Goal: Task Accomplishment & Management: Manage account settings

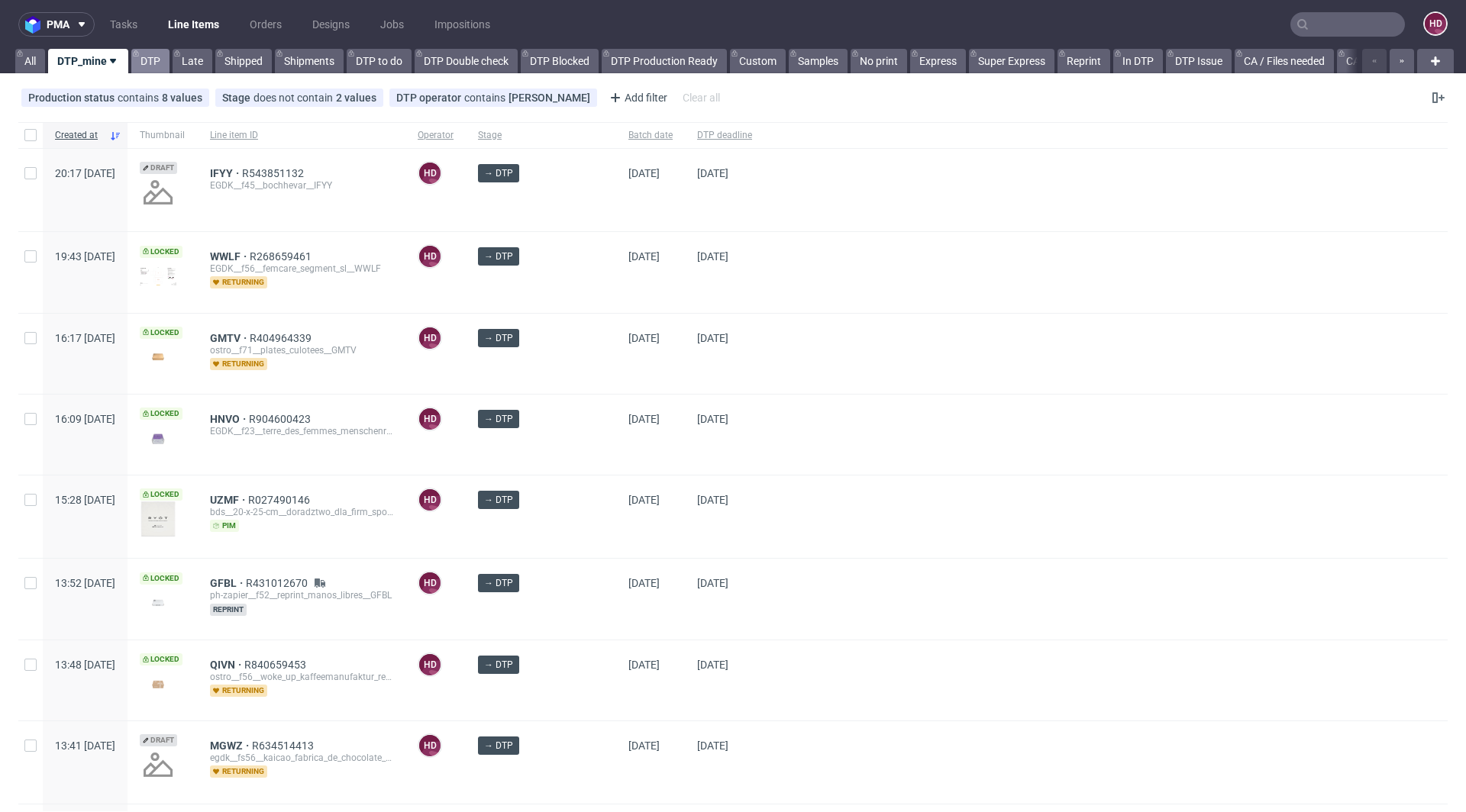
click at [162, 60] on link "DTP" at bounding box center [149, 61] width 38 height 24
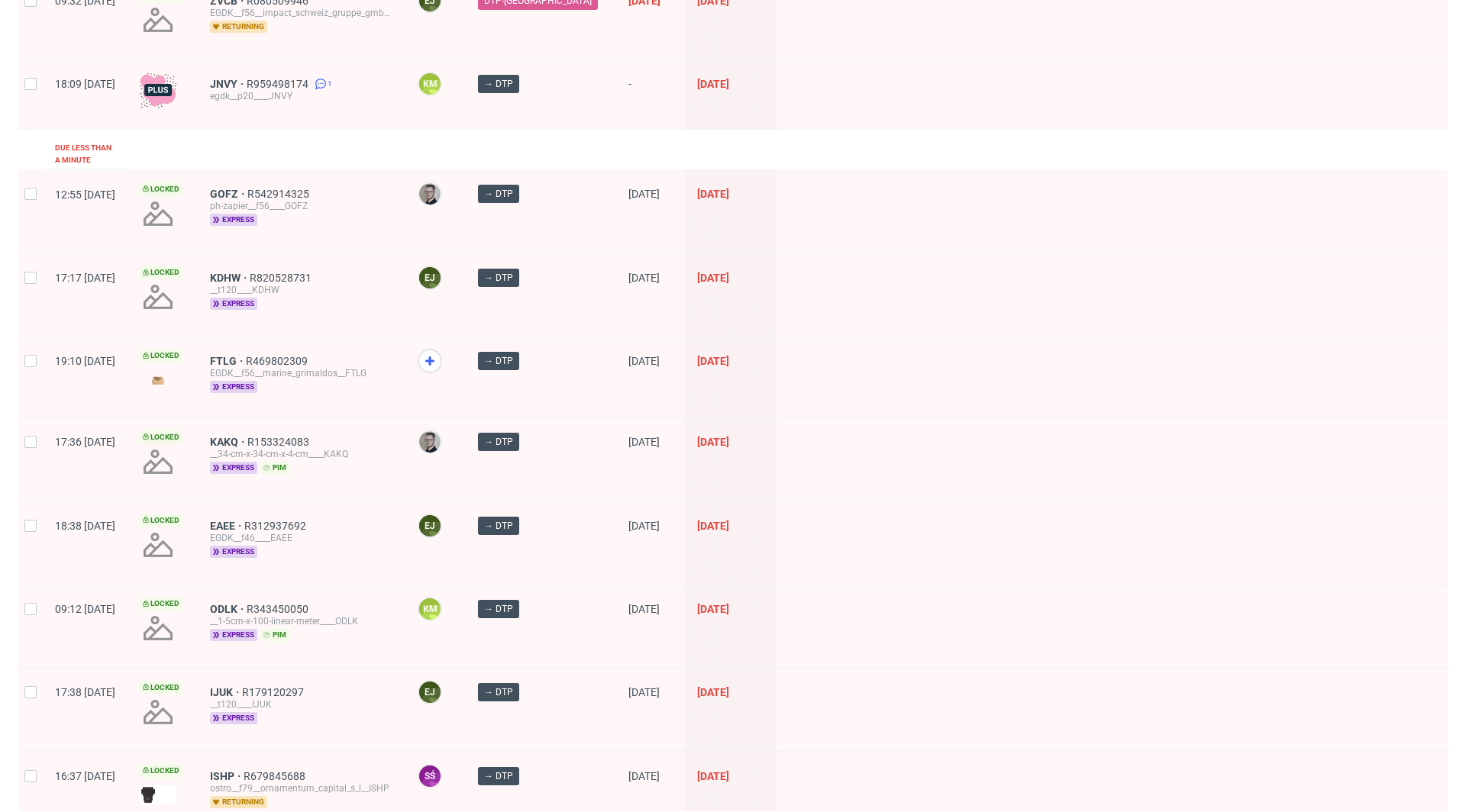
scroll to position [726, 0]
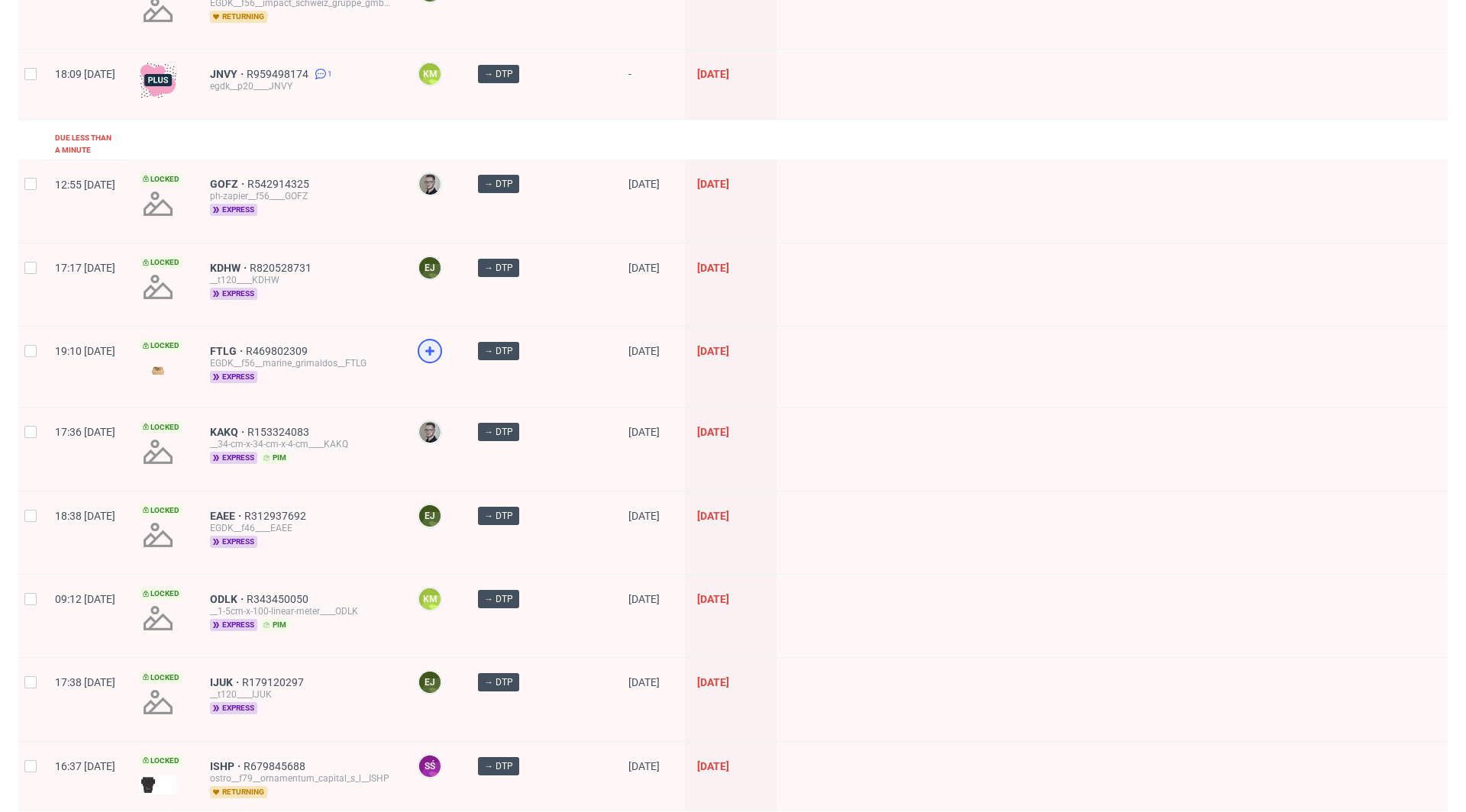
click at [439, 342] on icon at bounding box center [430, 351] width 19 height 19
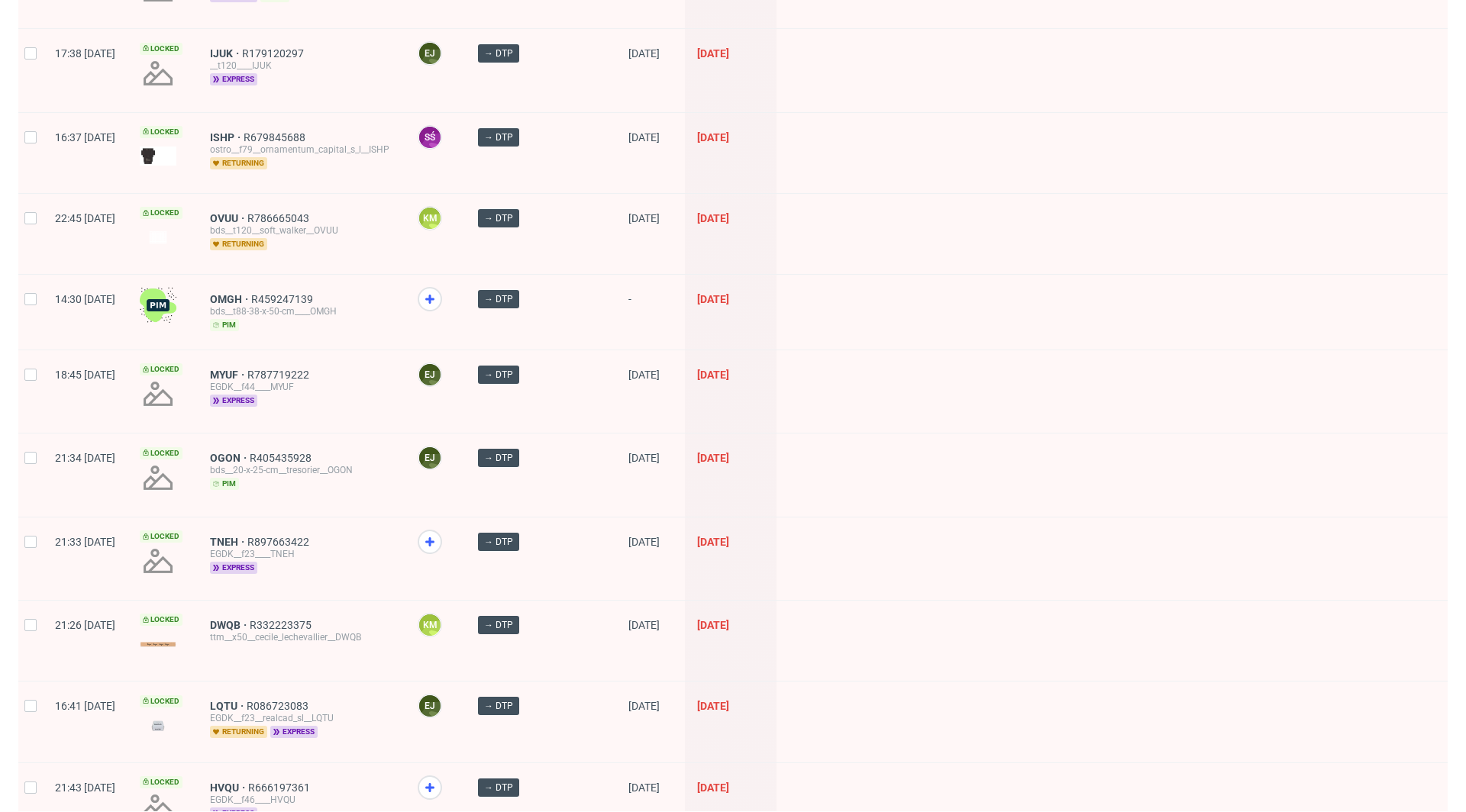
scroll to position [1357, 0]
click at [439, 531] on icon at bounding box center [430, 540] width 19 height 19
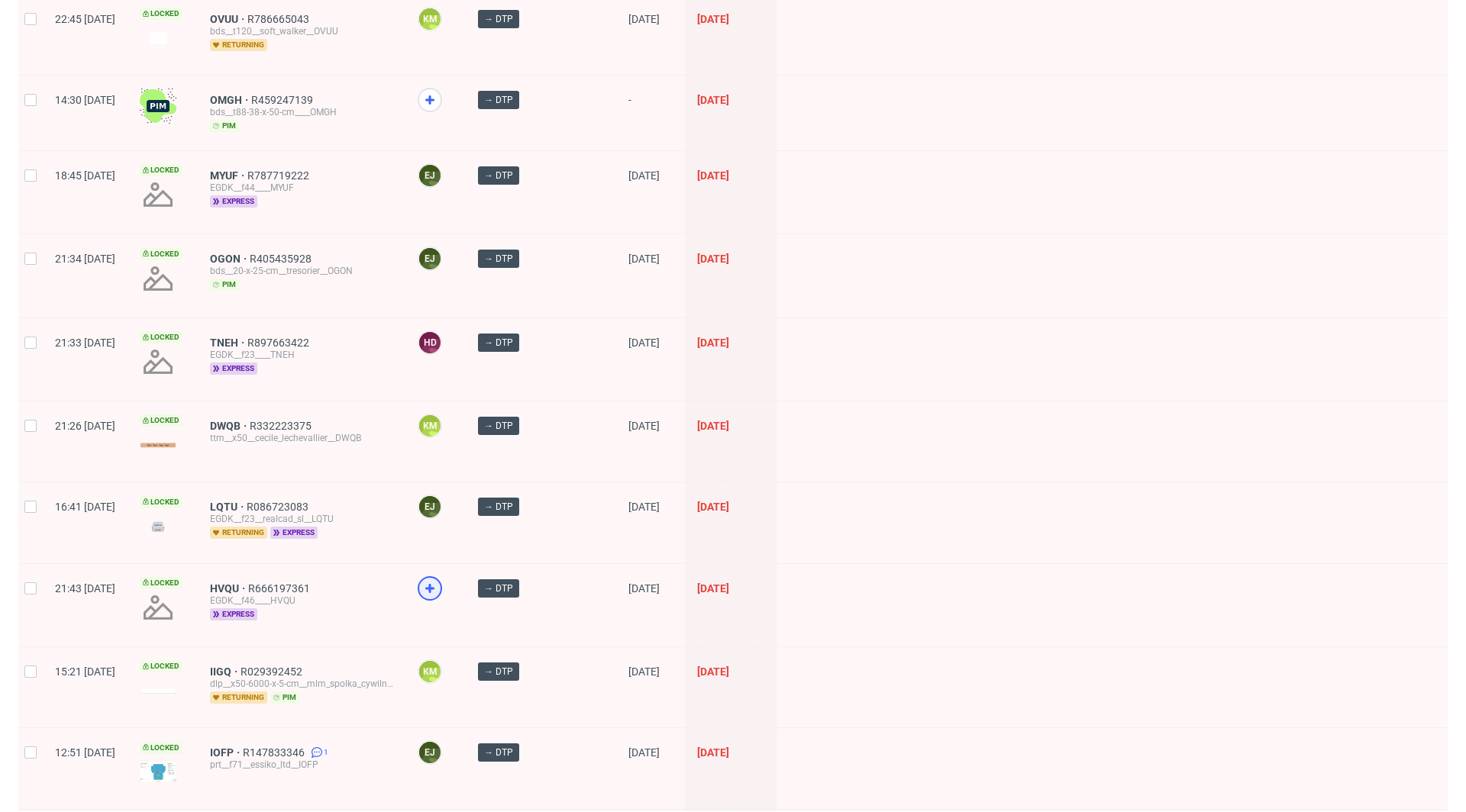
click at [439, 579] on icon at bounding box center [430, 588] width 19 height 19
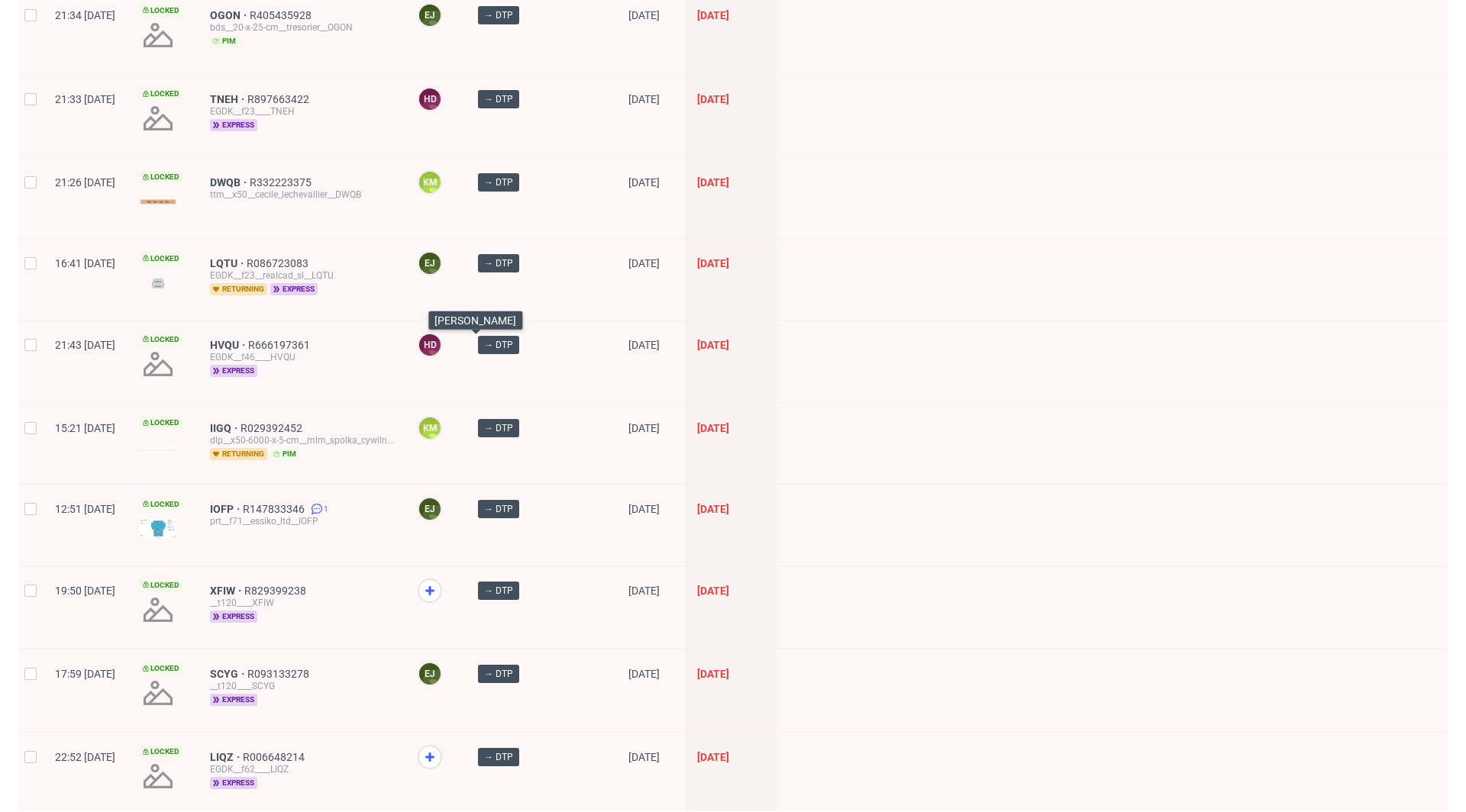
scroll to position [1986, 0]
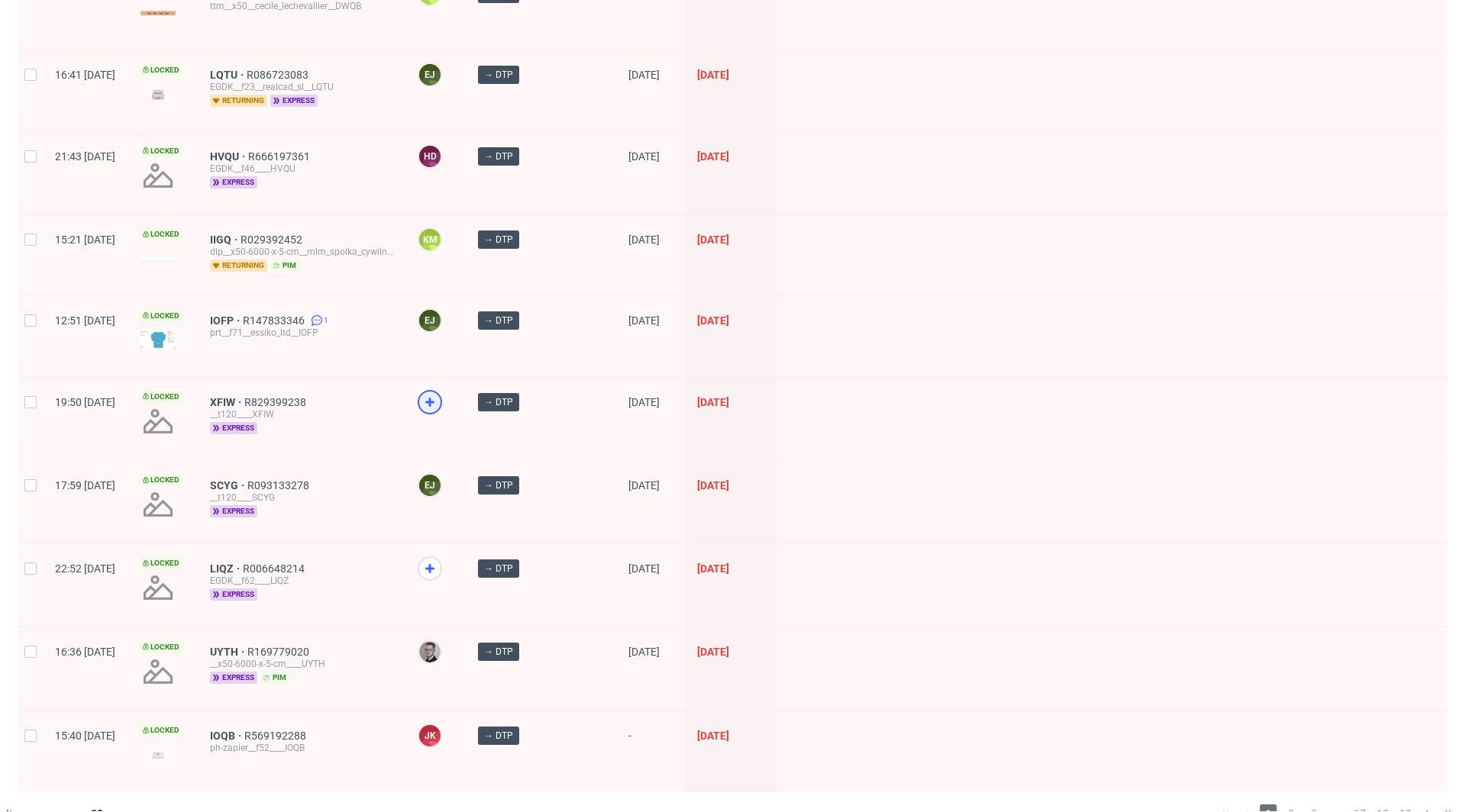
click at [439, 393] on icon at bounding box center [430, 403] width 19 height 19
click at [1283, 805] on span "2" at bounding box center [1291, 814] width 17 height 19
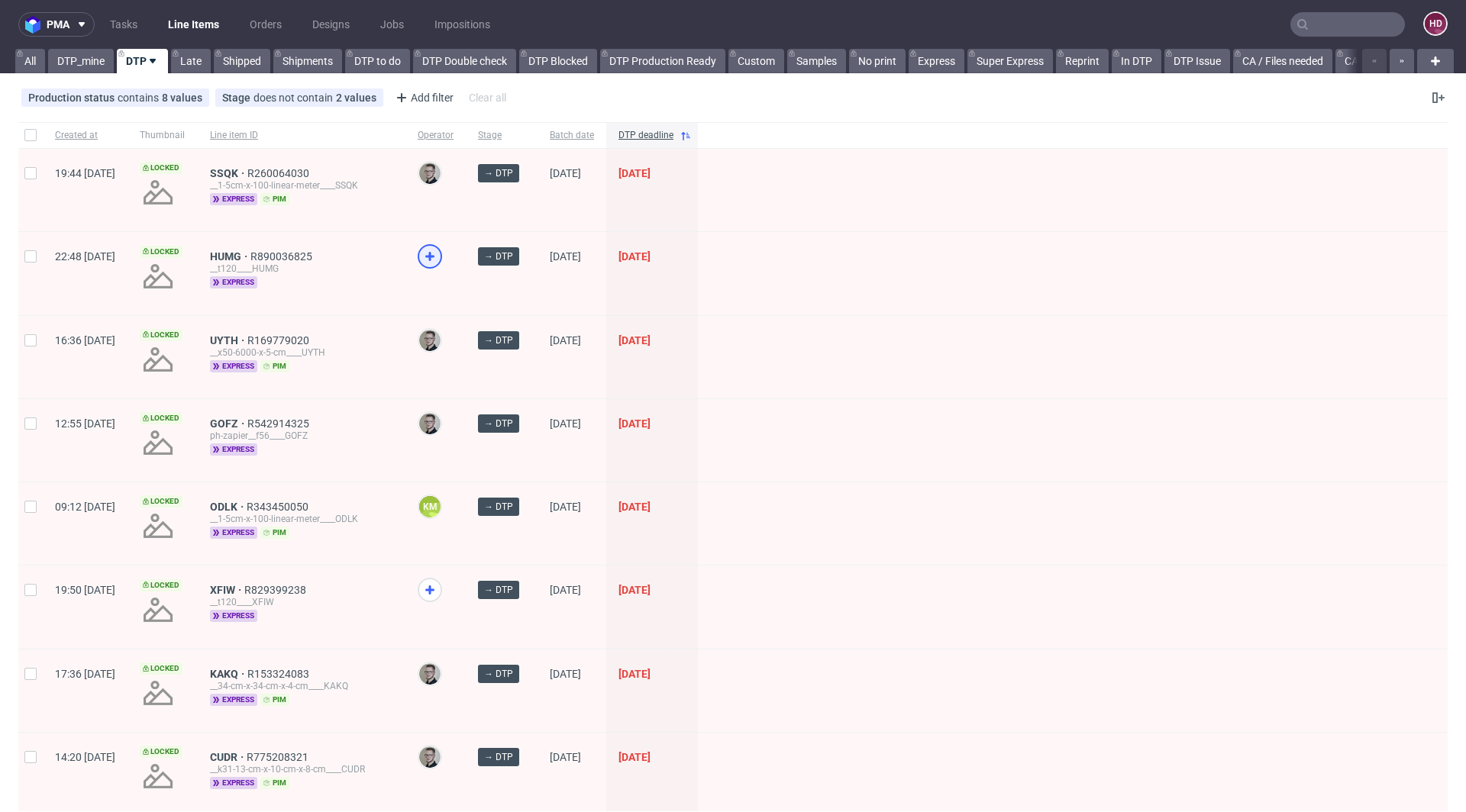
click at [435, 257] on use at bounding box center [430, 256] width 9 height 9
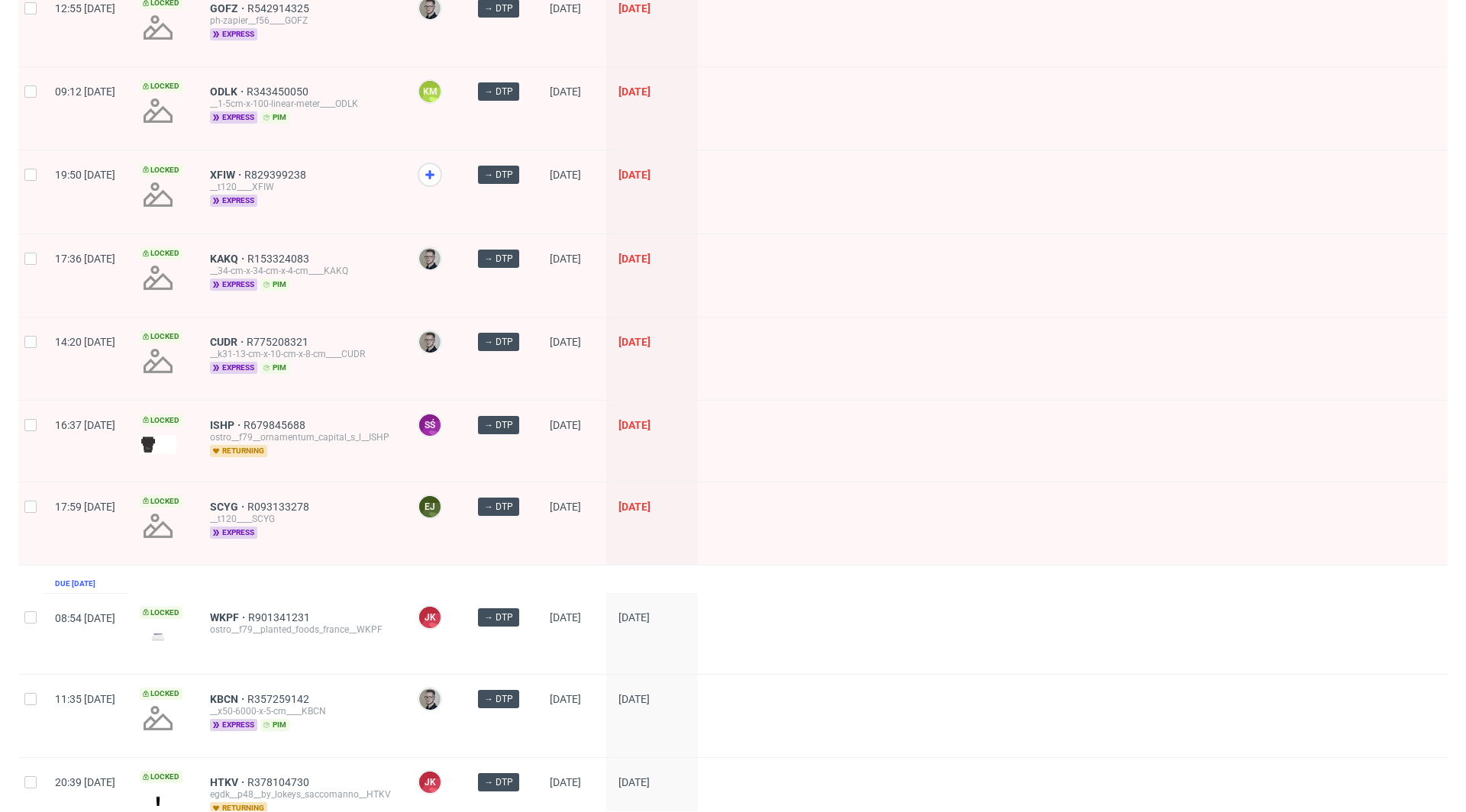
scroll to position [428, 0]
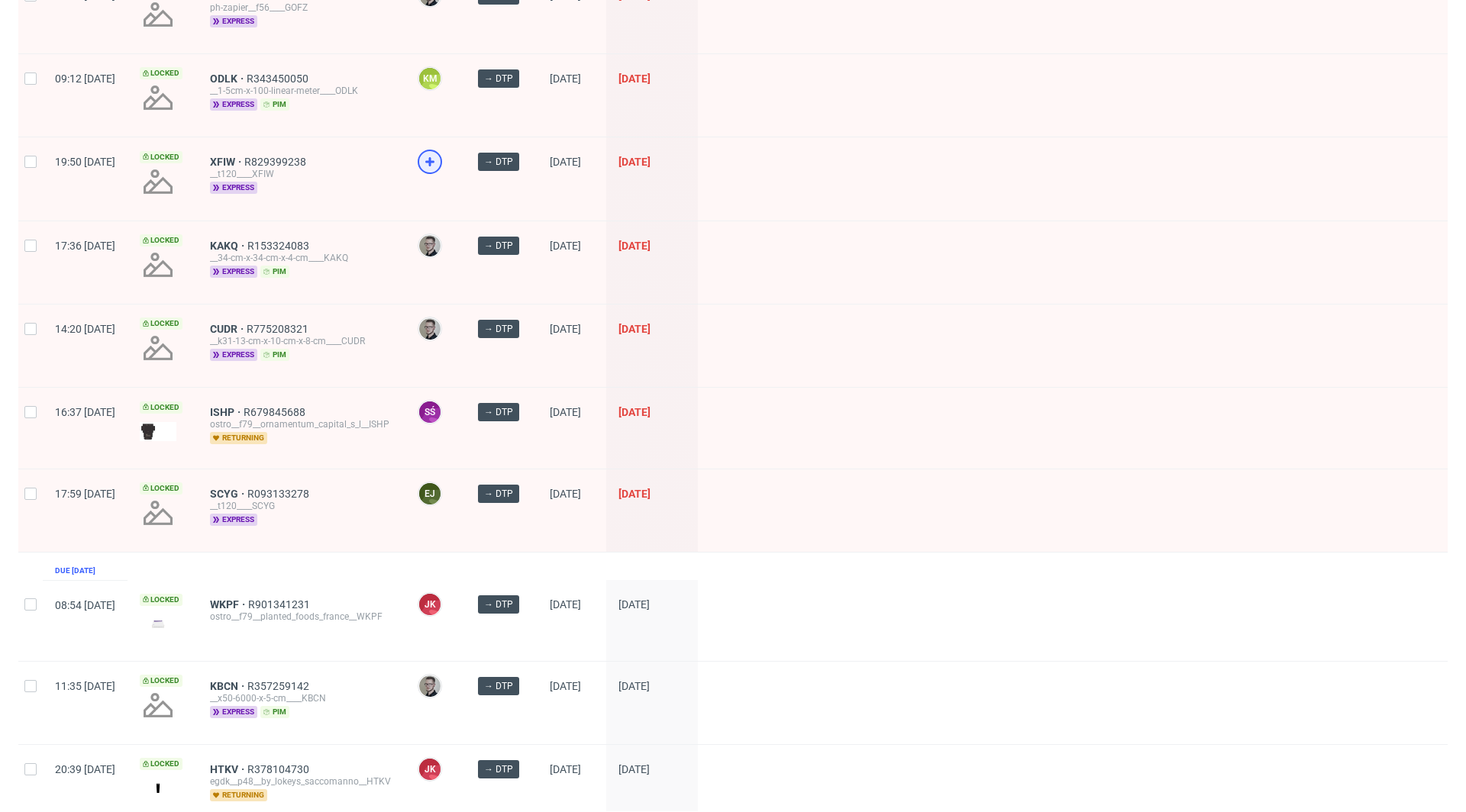
click at [439, 157] on icon at bounding box center [430, 161] width 19 height 19
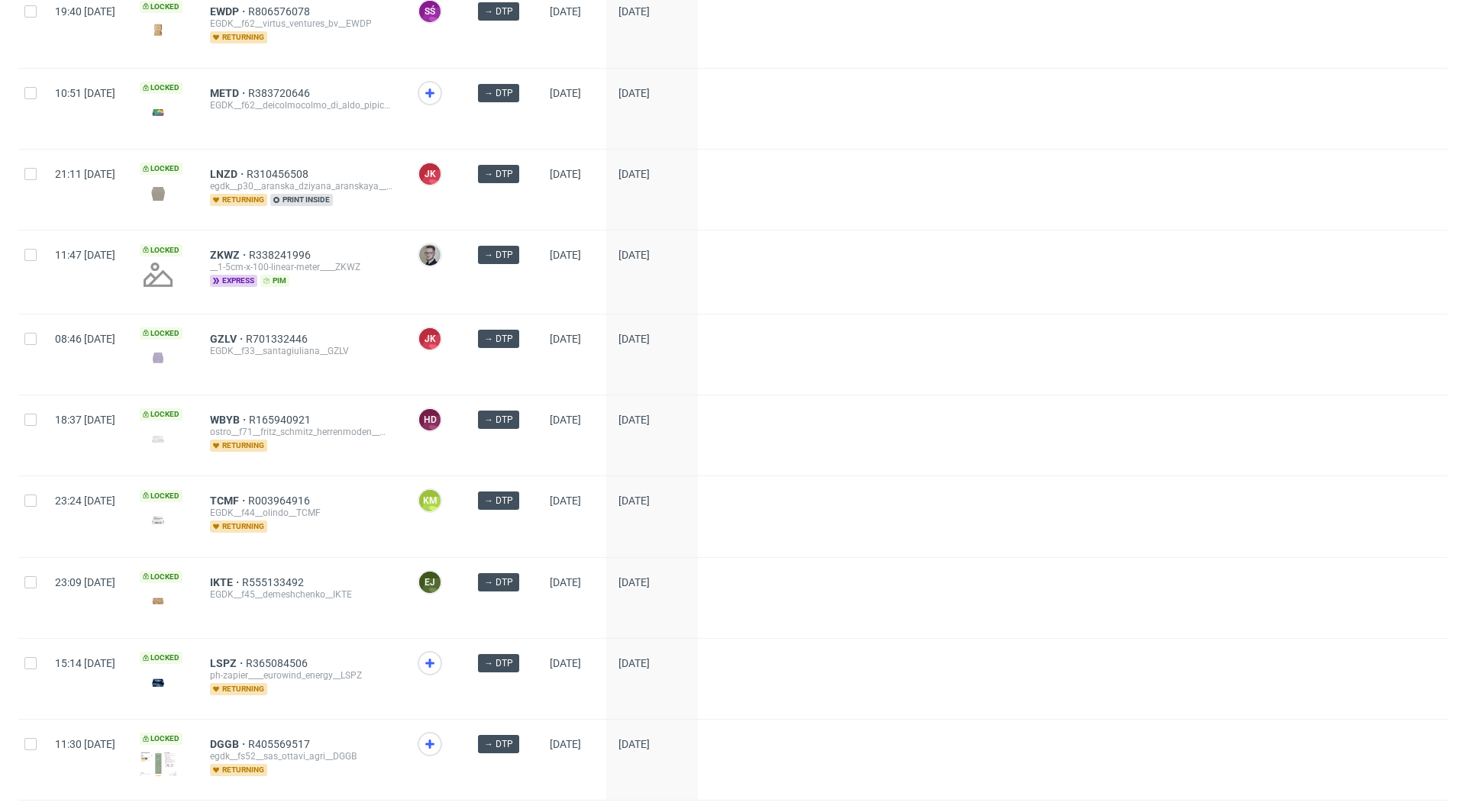
scroll to position [1859, 0]
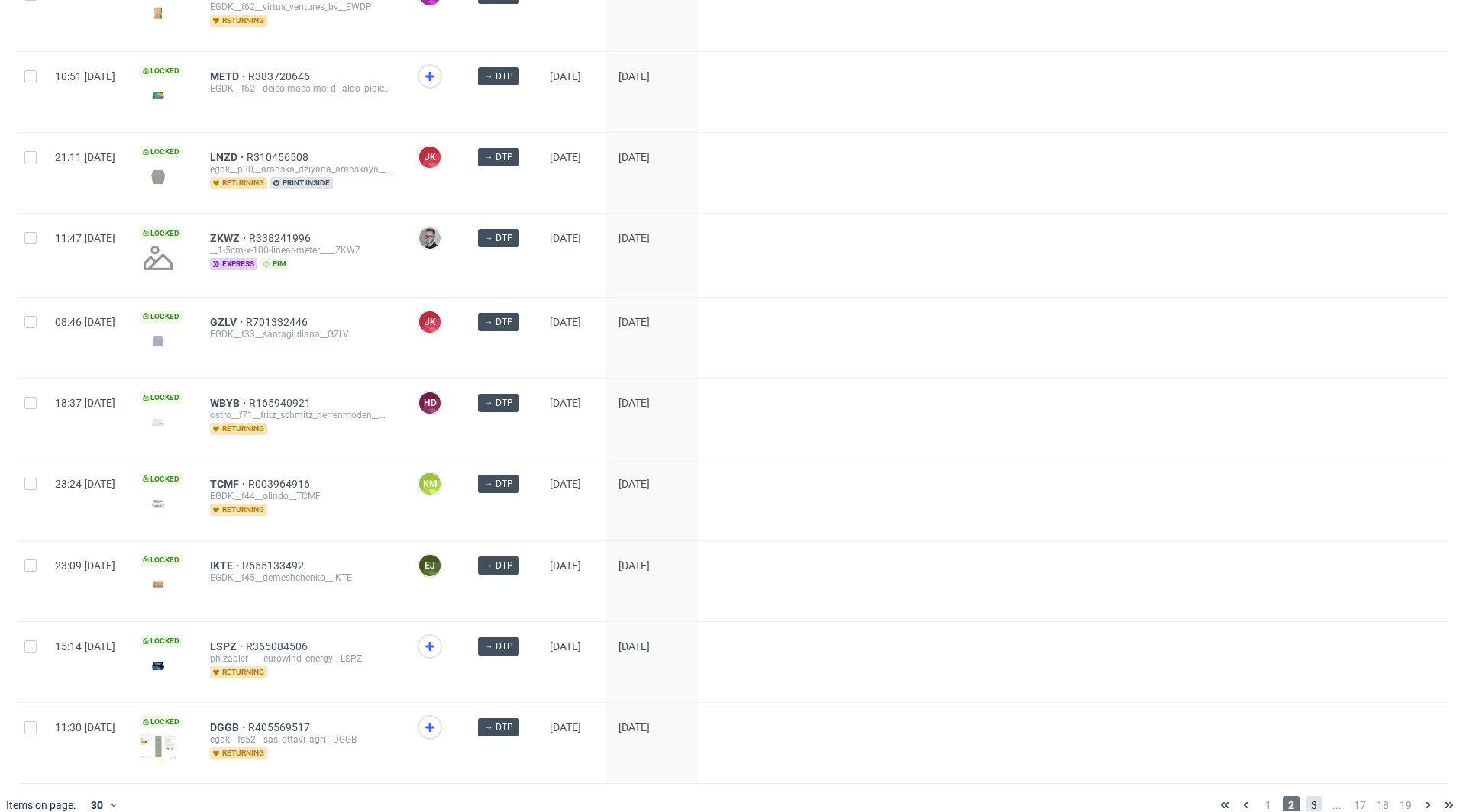
click at [1305, 796] on span "3" at bounding box center [1314, 806] width 17 height 19
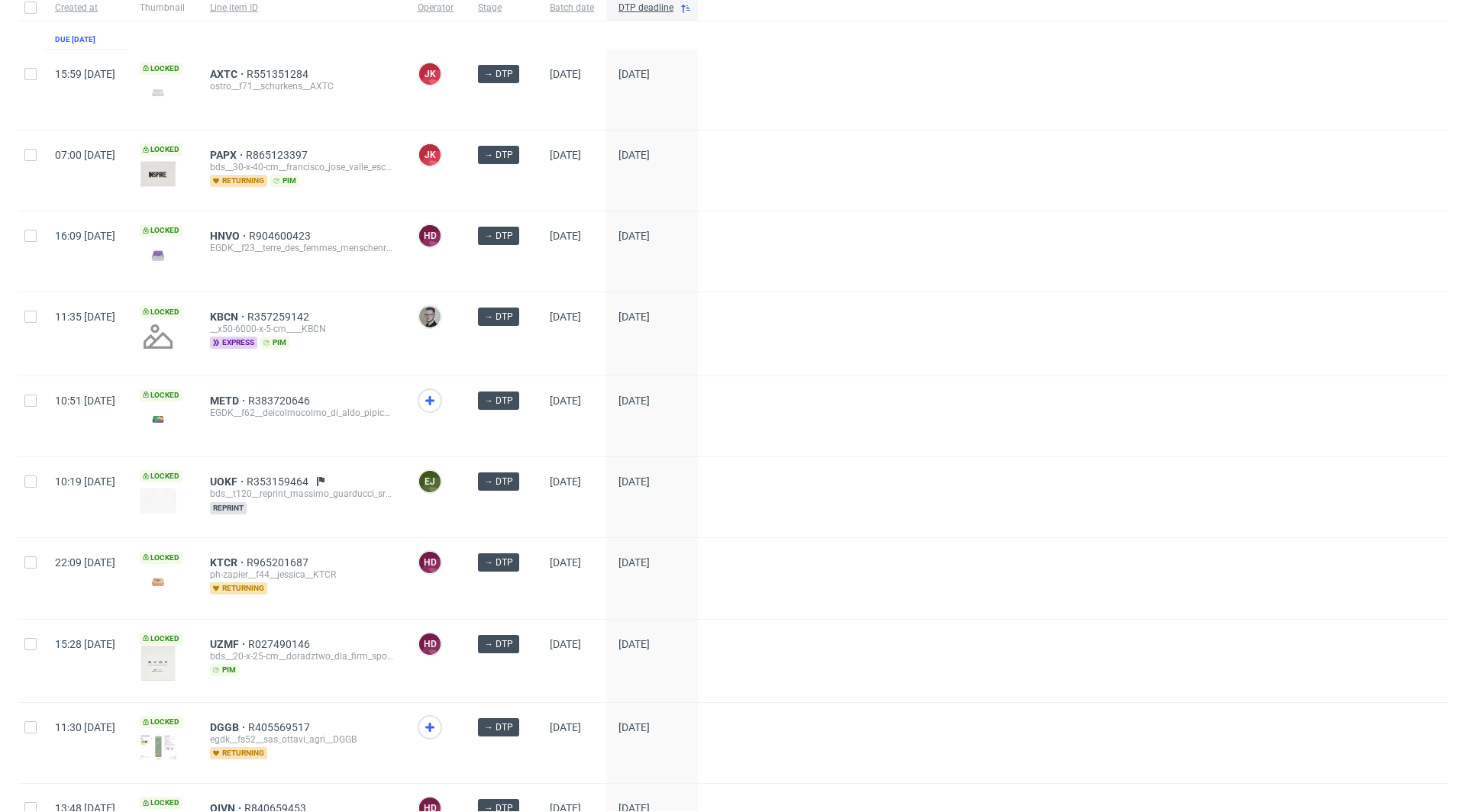
scroll to position [337, 0]
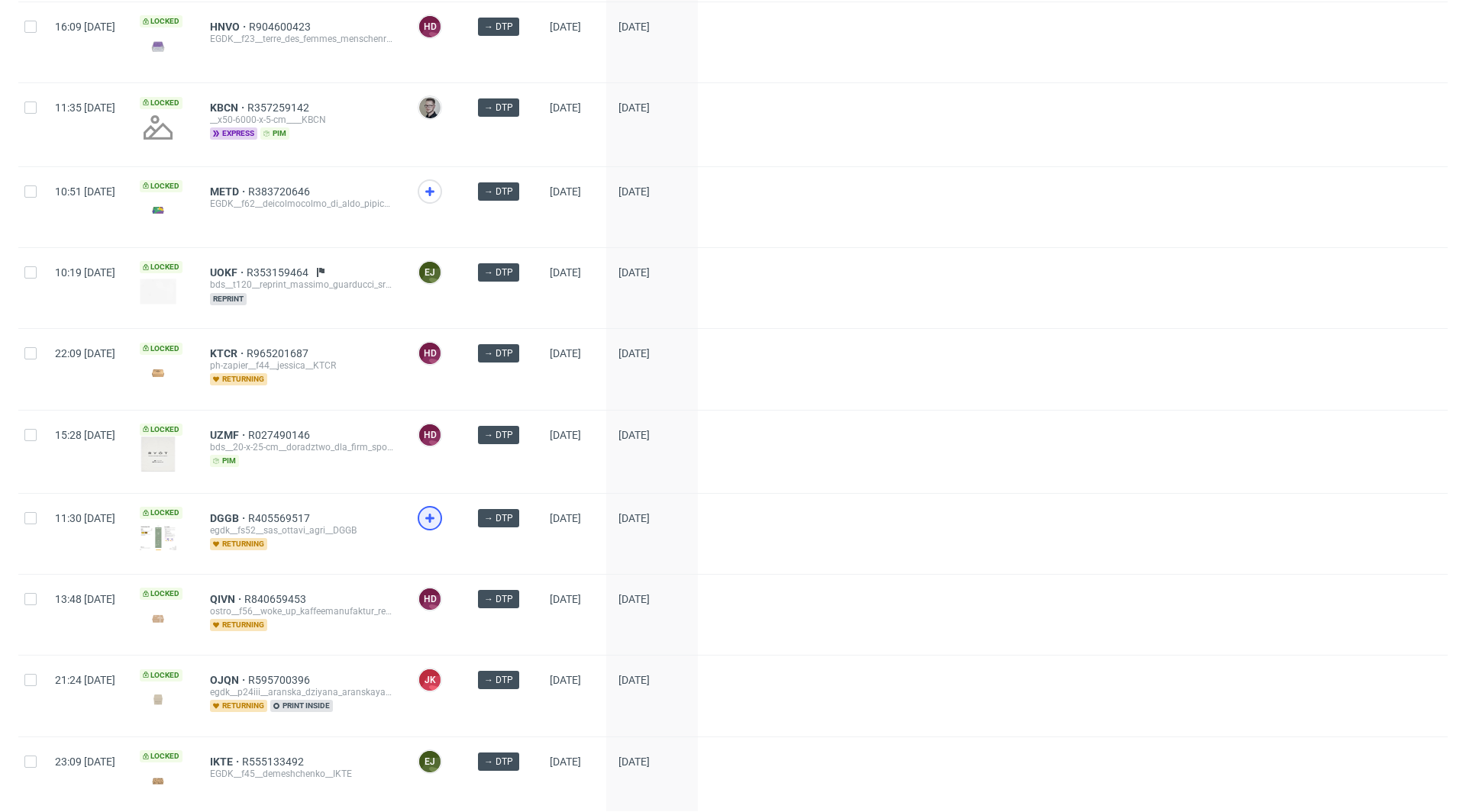
click at [439, 509] on icon at bounding box center [430, 519] width 19 height 19
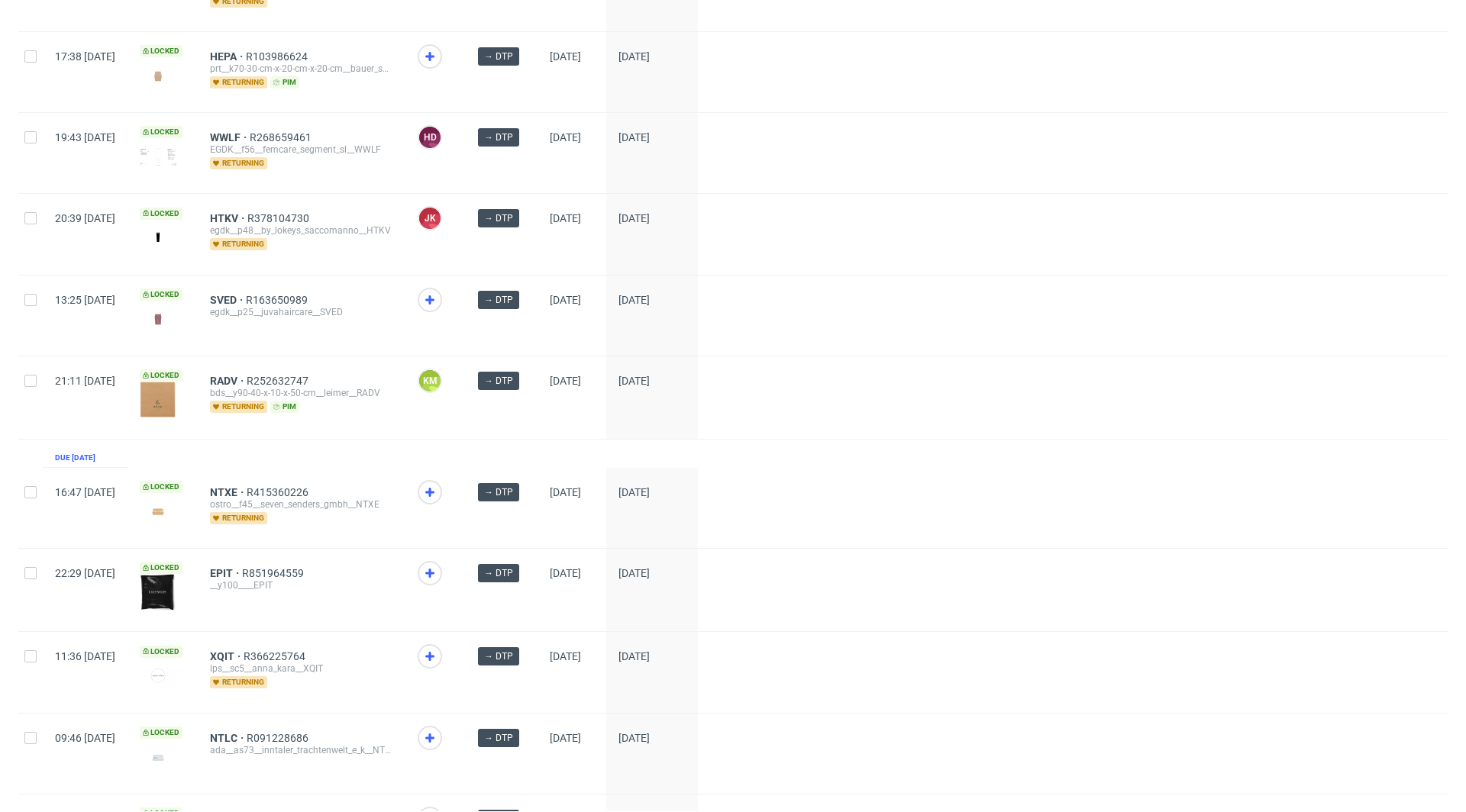
scroll to position [1641, 0]
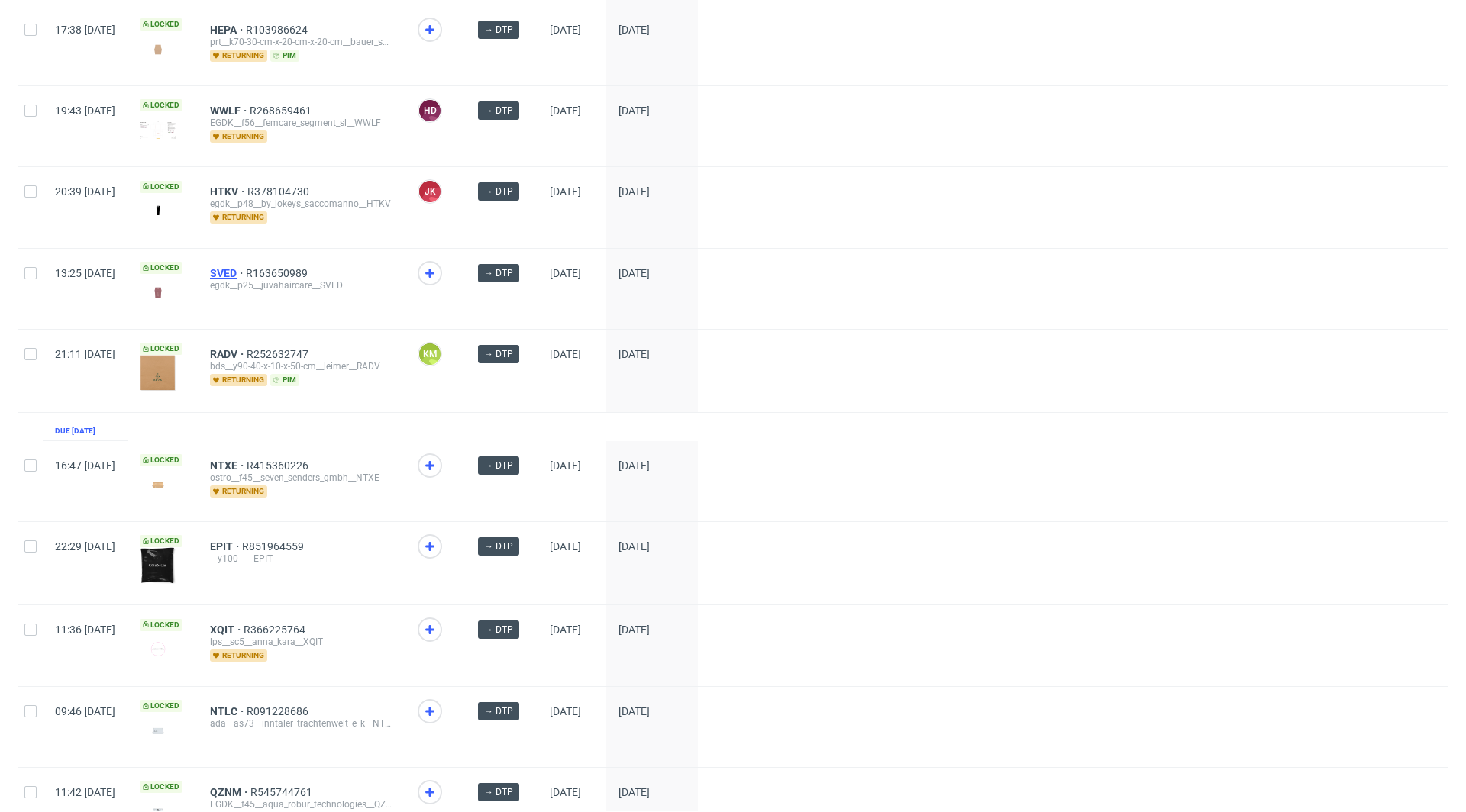
click at [246, 267] on span "SVED" at bounding box center [227, 273] width 36 height 12
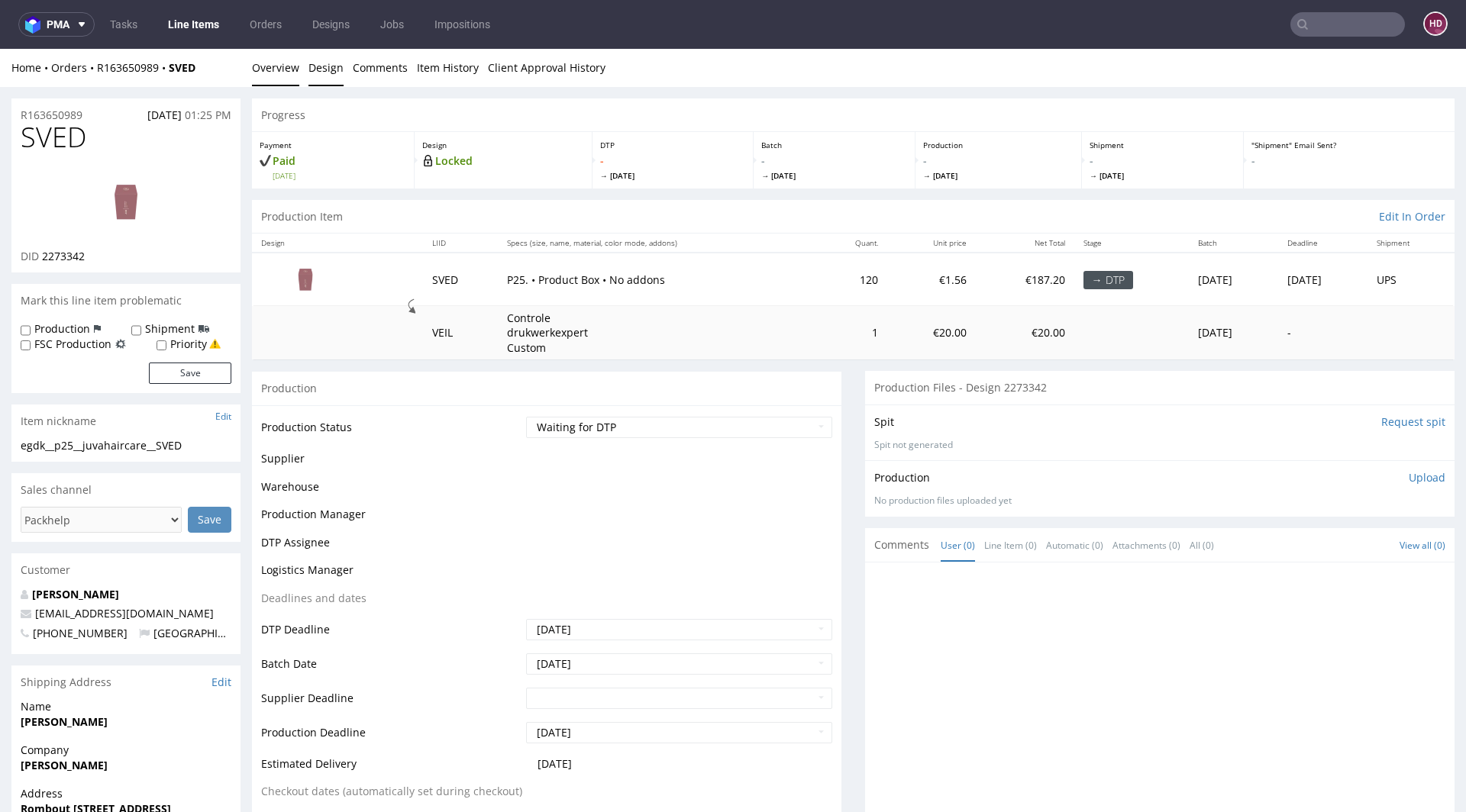
click at [331, 71] on link "Design" at bounding box center [326, 68] width 35 height 37
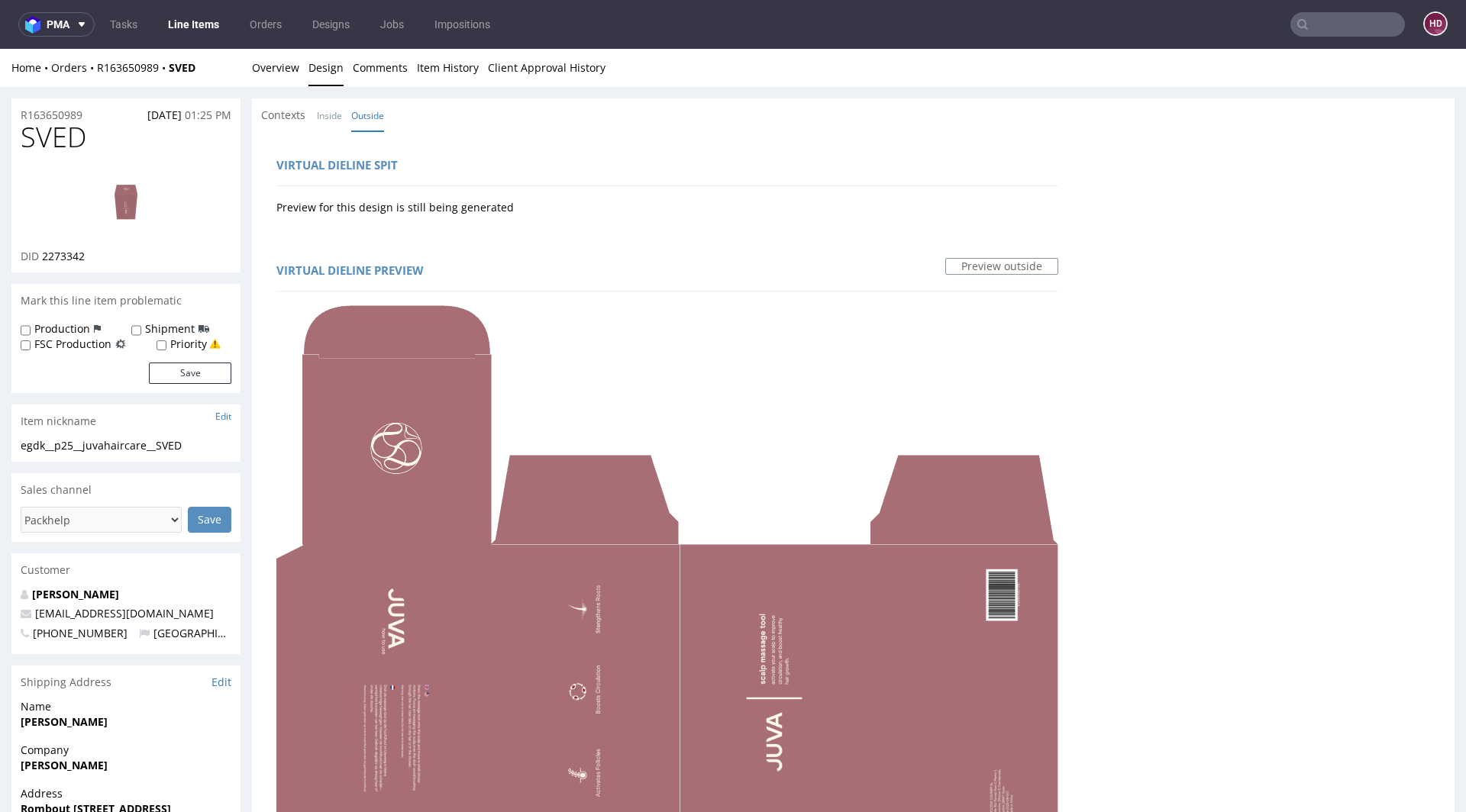
click at [215, 30] on link "Line Items" at bounding box center [193, 24] width 70 height 24
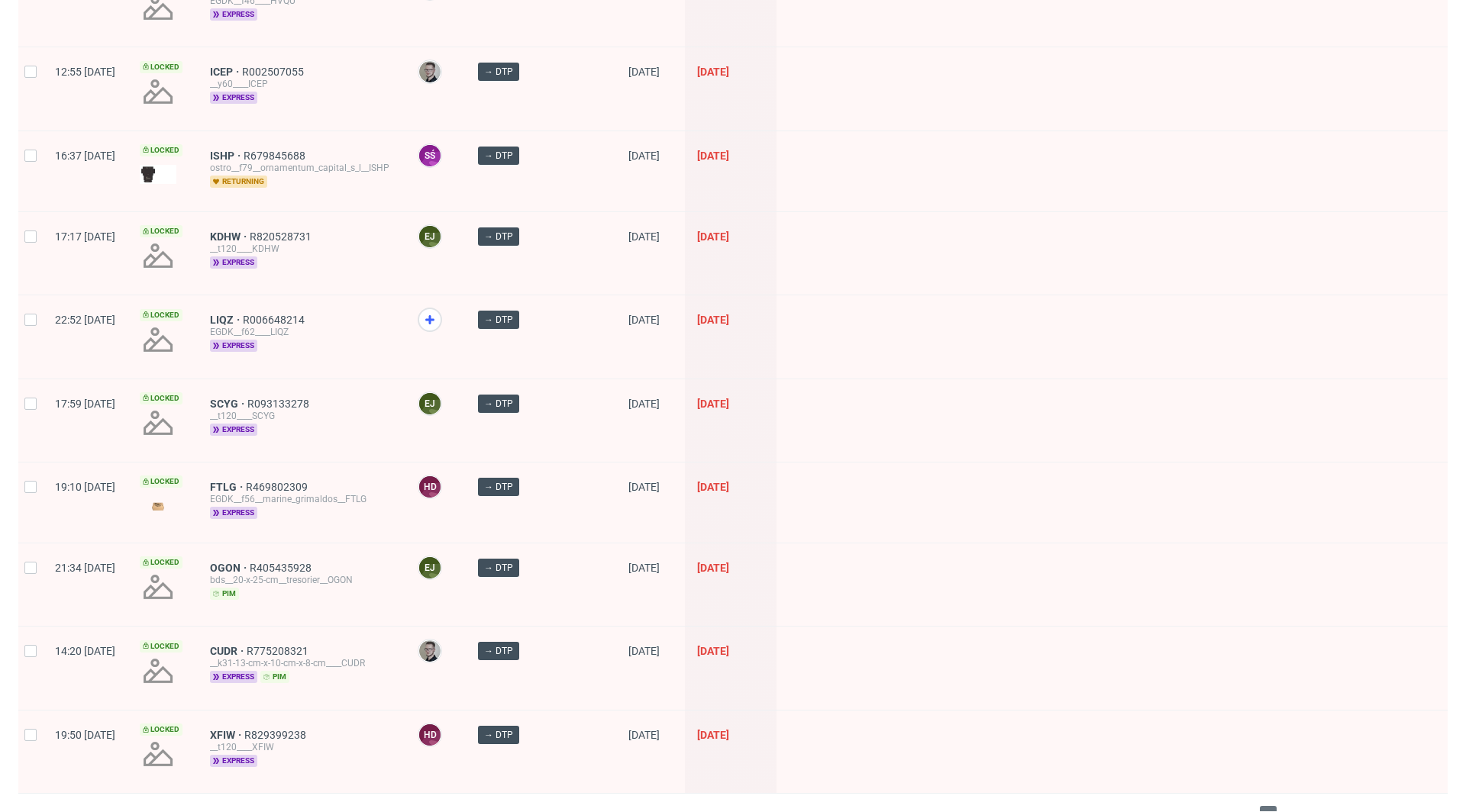
scroll to position [1998, 0]
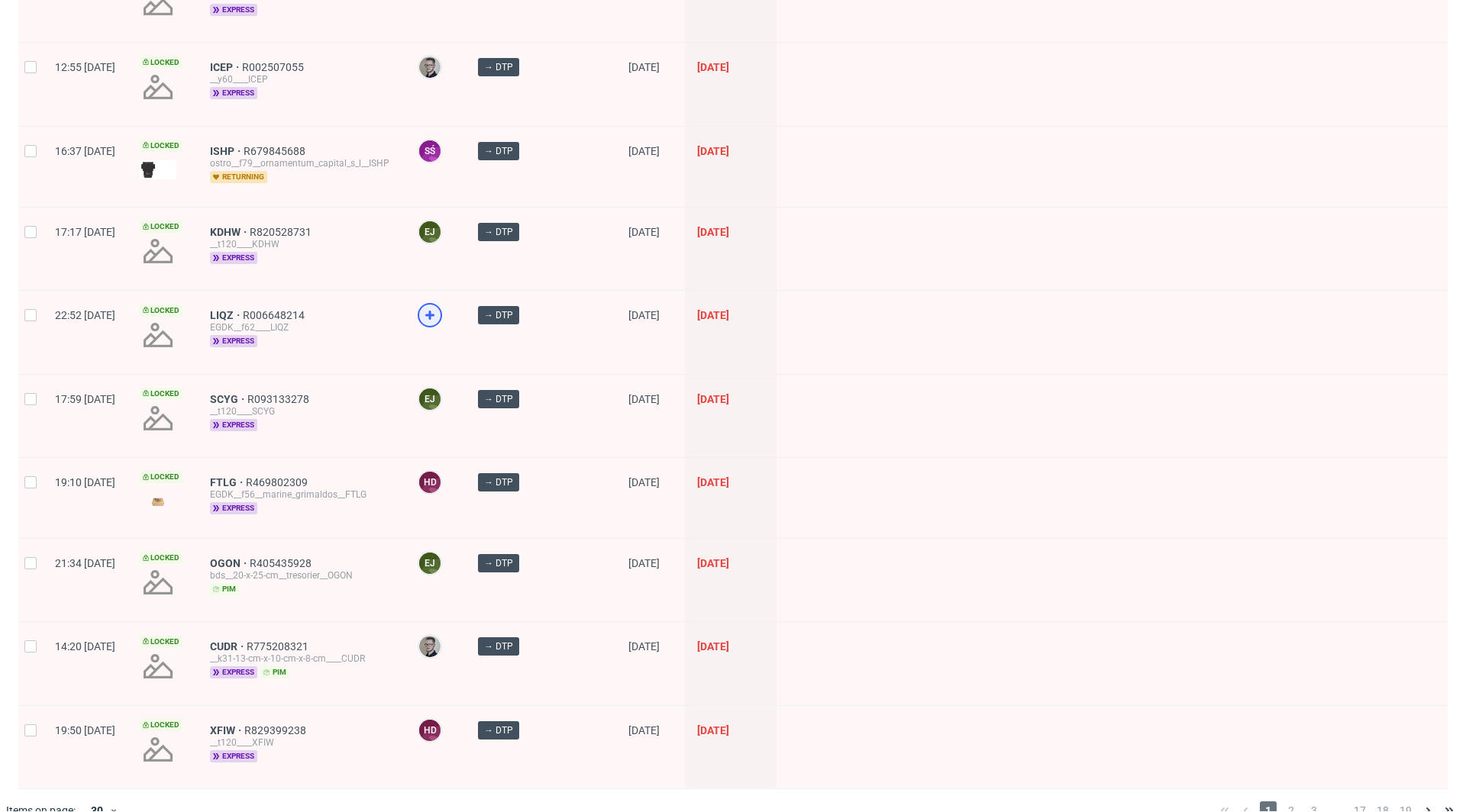
click at [439, 306] on icon at bounding box center [430, 316] width 19 height 19
click at [1283, 802] on span "2" at bounding box center [1291, 811] width 17 height 19
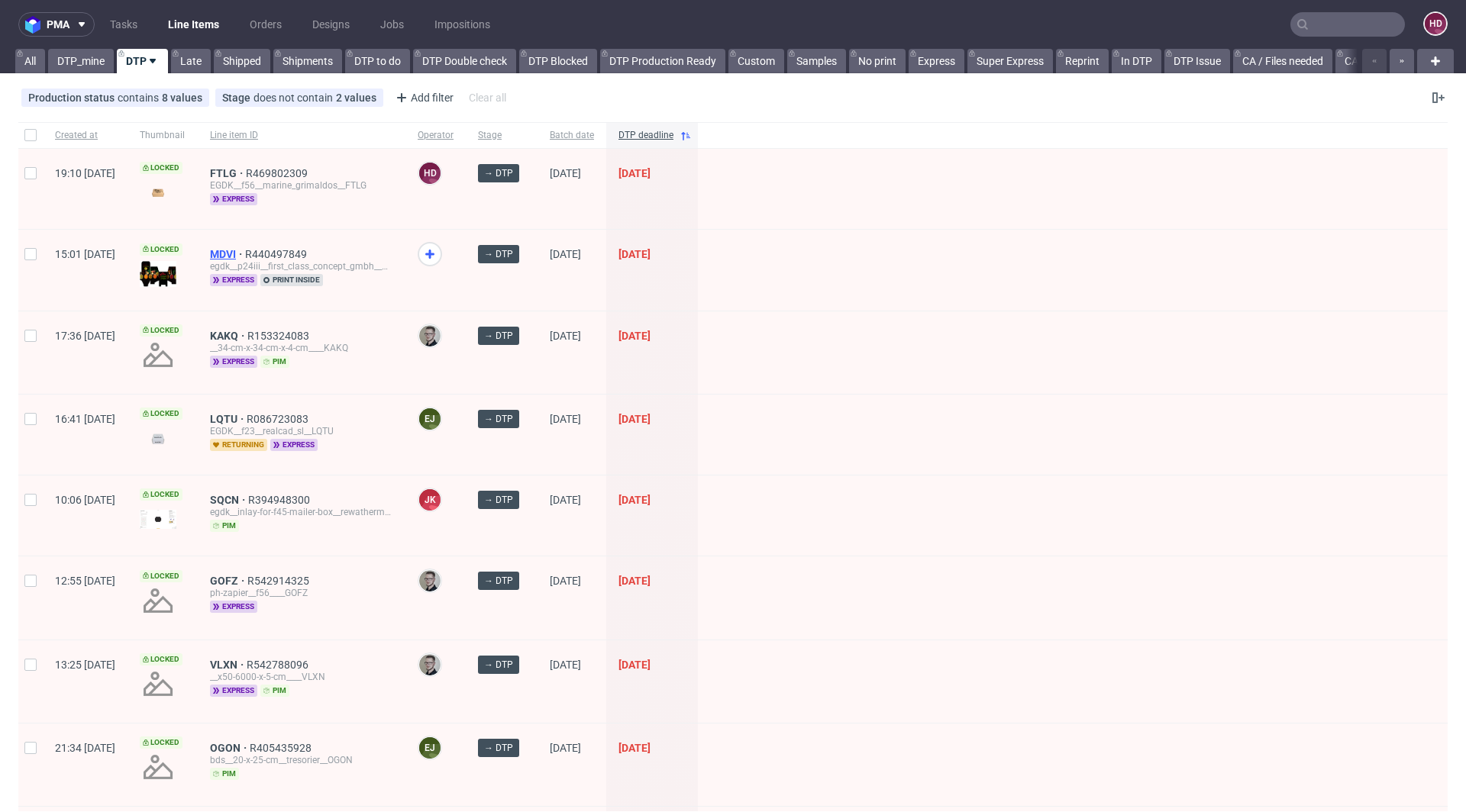
click at [245, 248] on span "MDVI" at bounding box center [227, 253] width 35 height 12
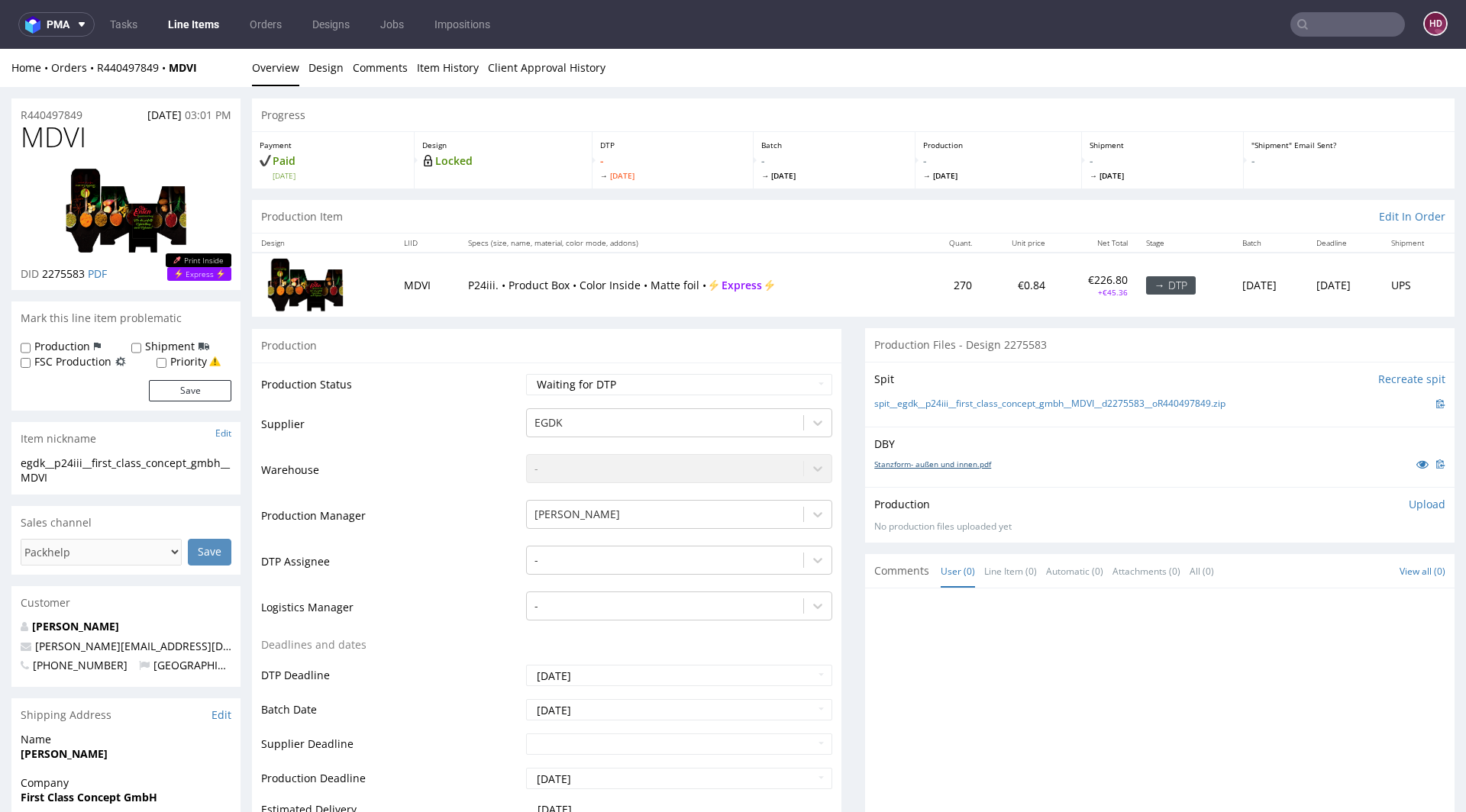
click at [884, 461] on link "Stanzform- außen und innen.pdf" at bounding box center [933, 464] width 117 height 11
click at [320, 71] on link "Design" at bounding box center [326, 68] width 35 height 37
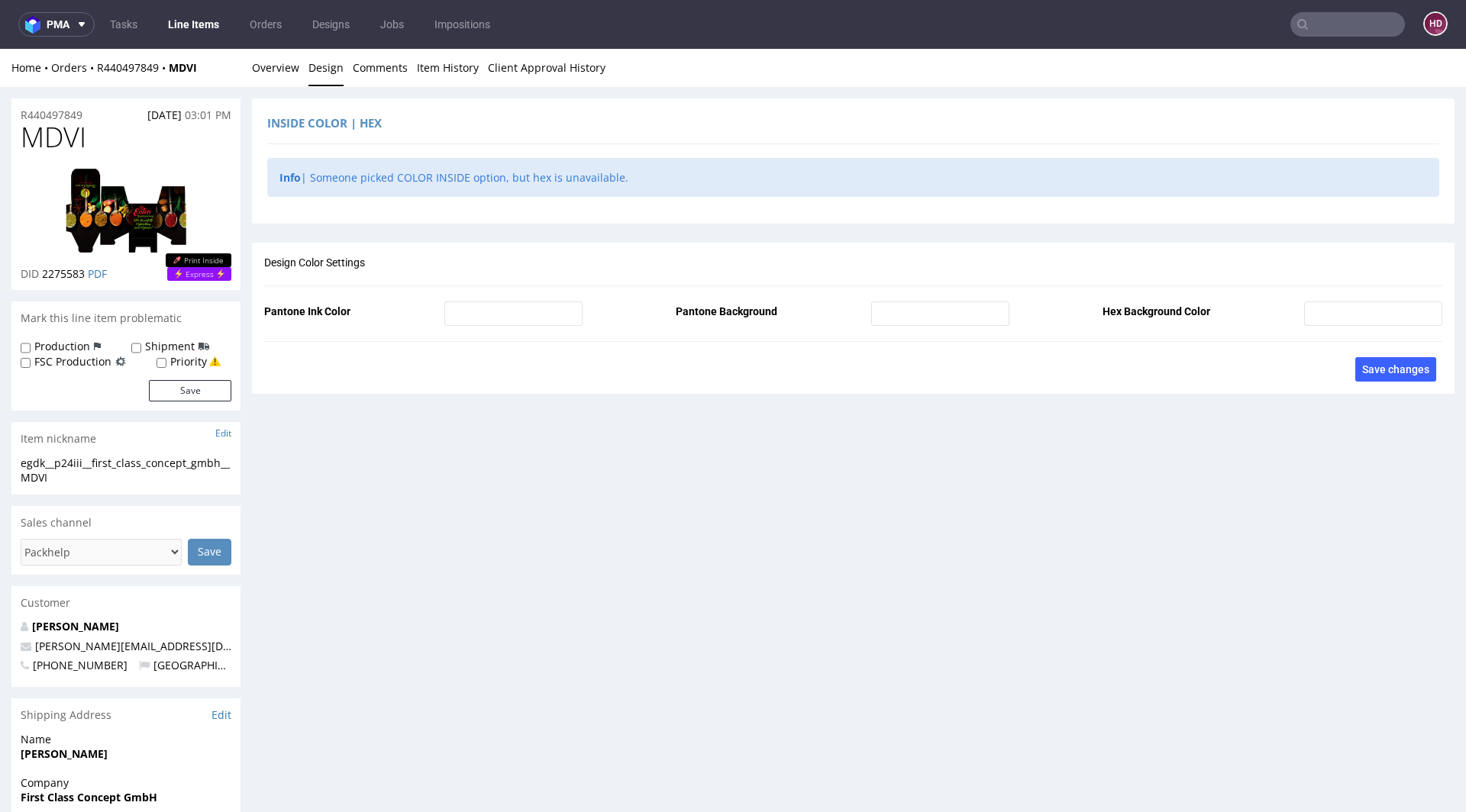
click at [160, 209] on img at bounding box center [126, 211] width 123 height 86
click at [205, 34] on link "Line Items" at bounding box center [193, 24] width 70 height 24
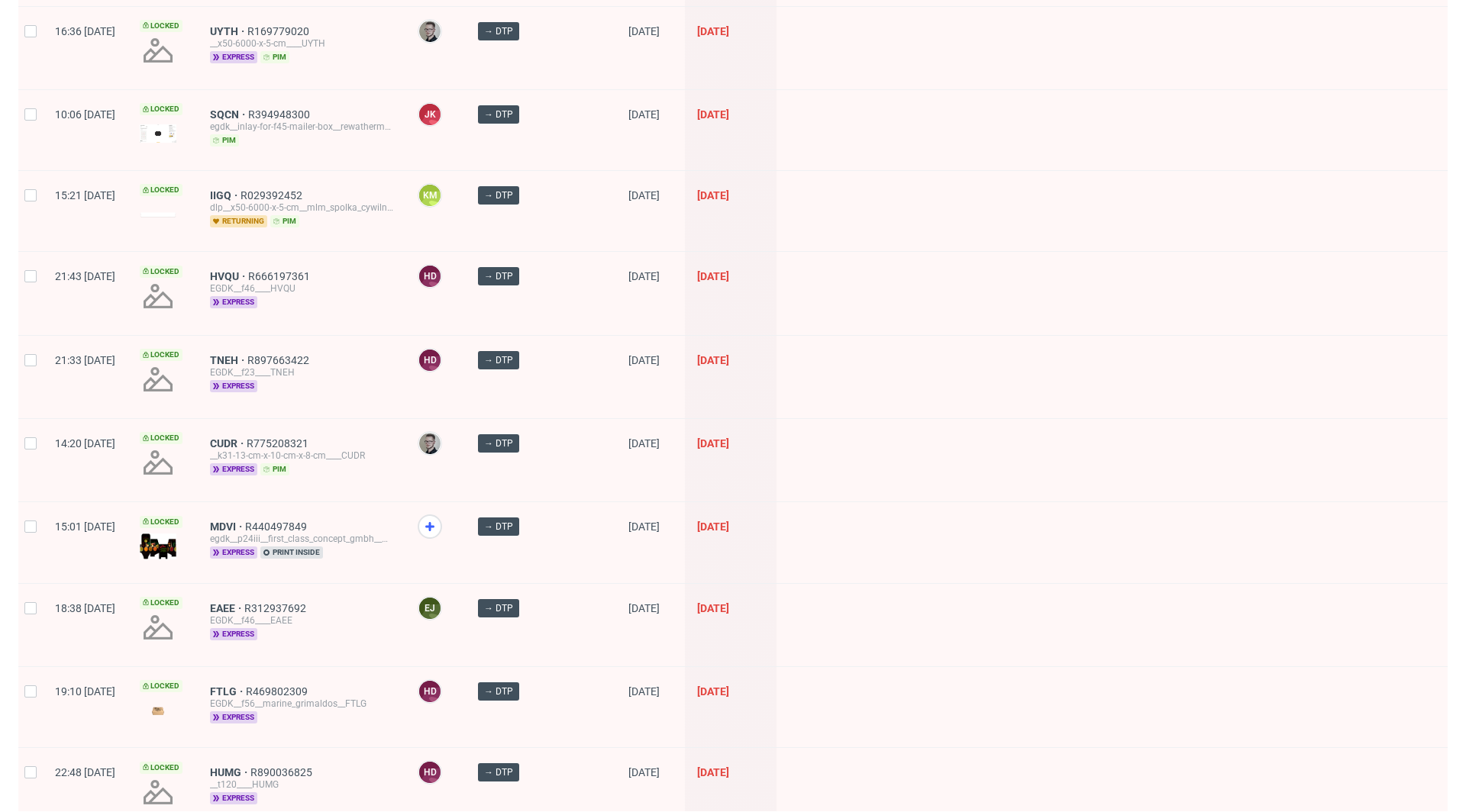
scroll to position [1527, 0]
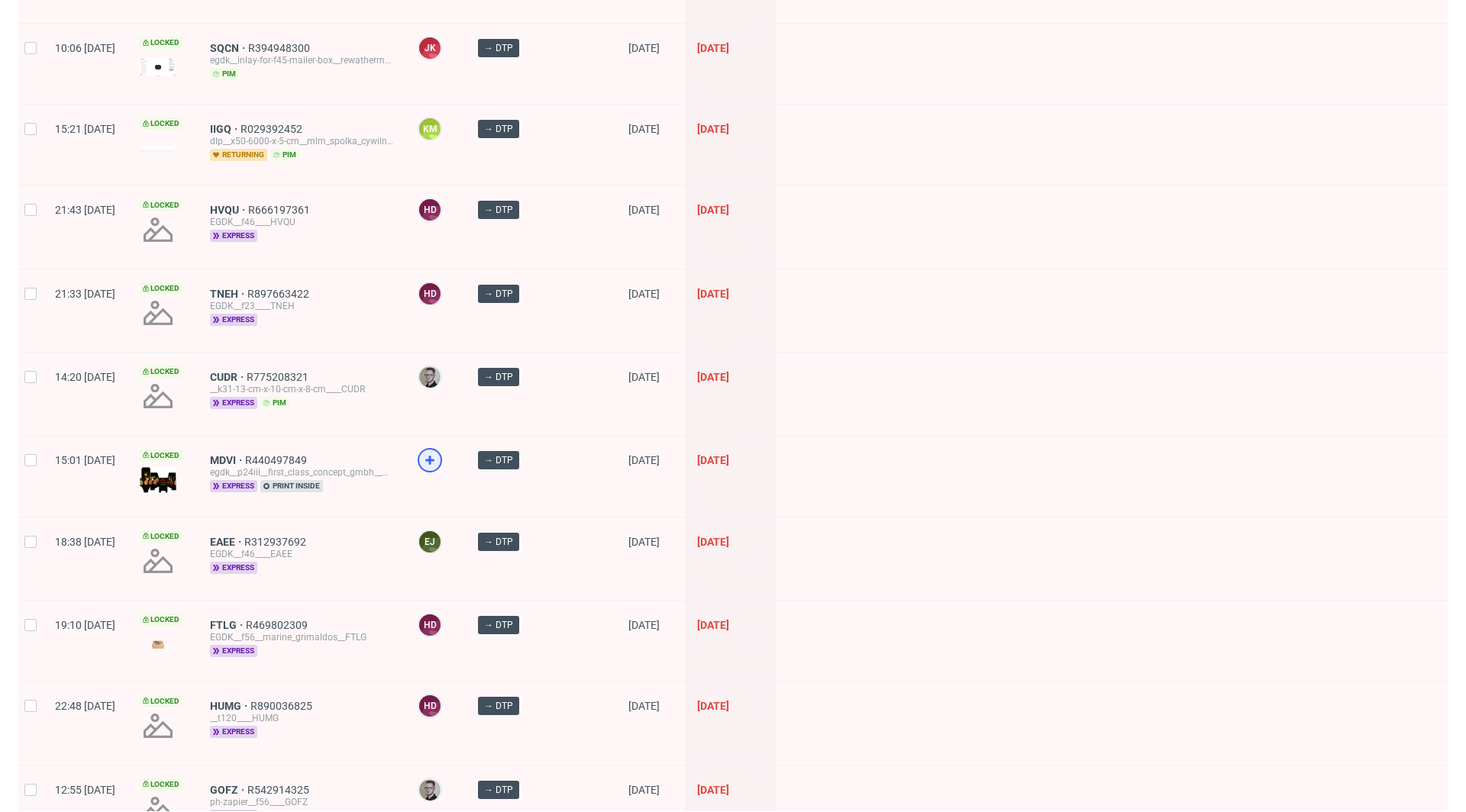
click at [439, 451] on icon at bounding box center [430, 460] width 19 height 19
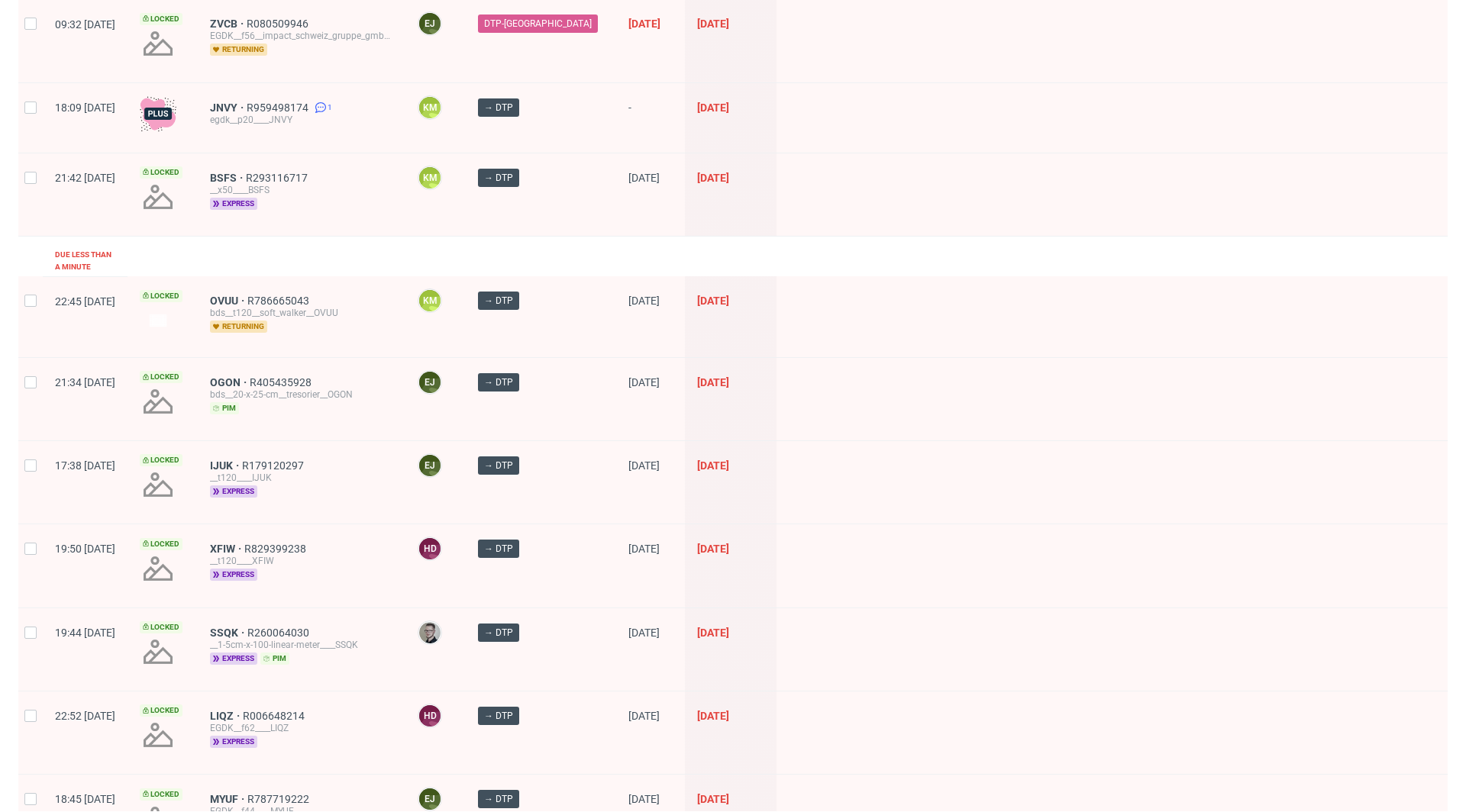
scroll to position [0, 0]
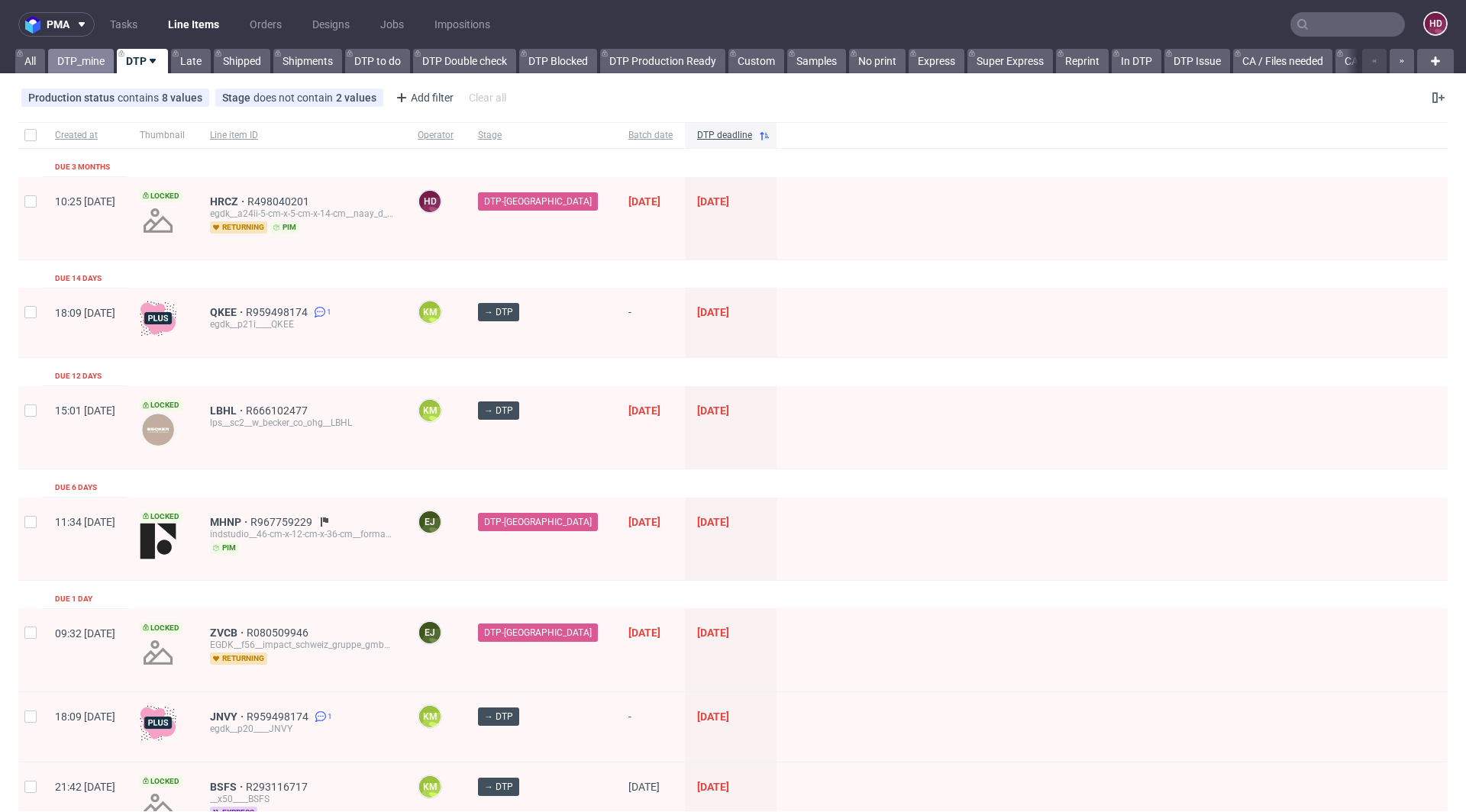
click at [102, 58] on link "DTP_mine" at bounding box center [81, 61] width 66 height 24
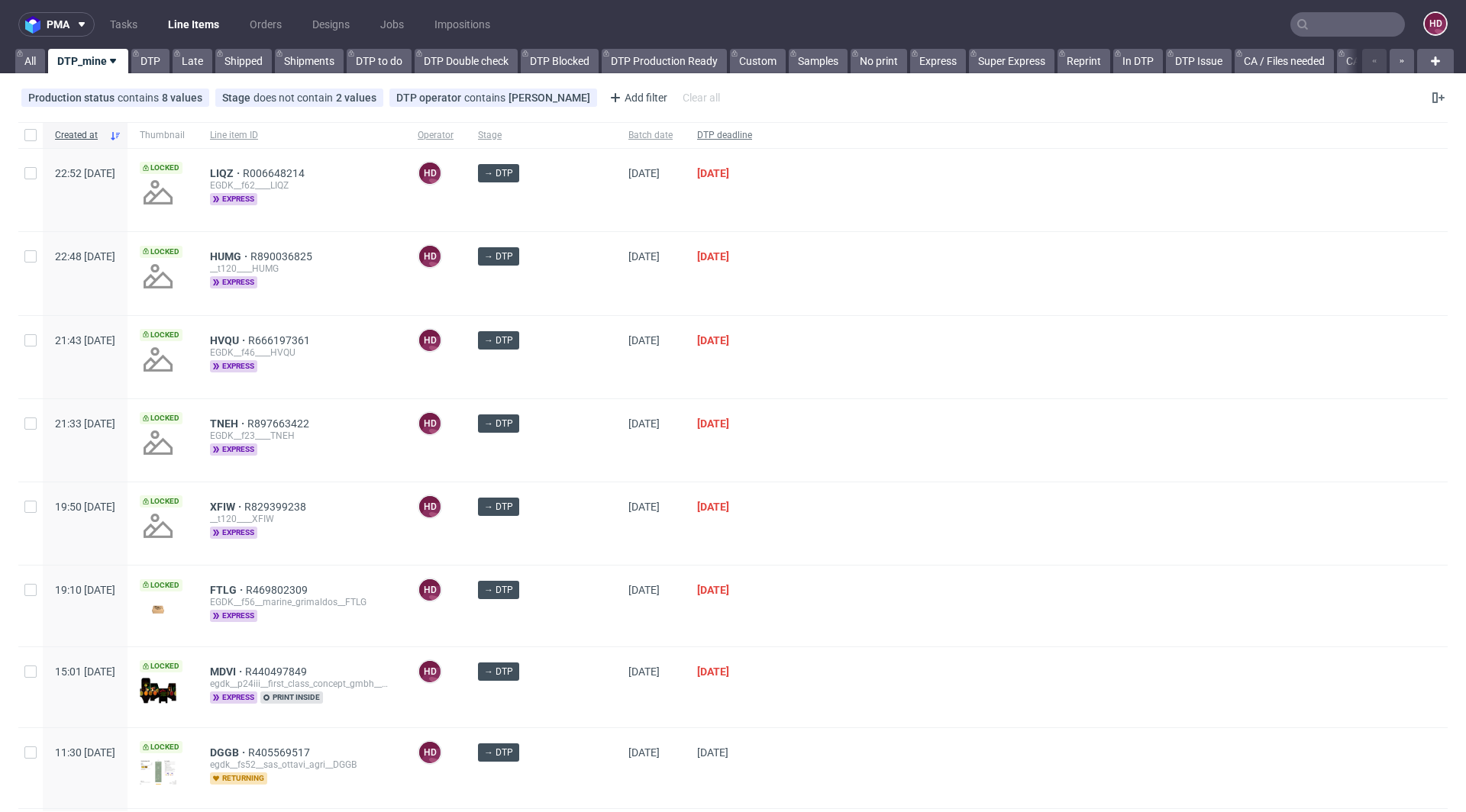
click at [712, 140] on span "DTP deadline" at bounding box center [724, 135] width 55 height 13
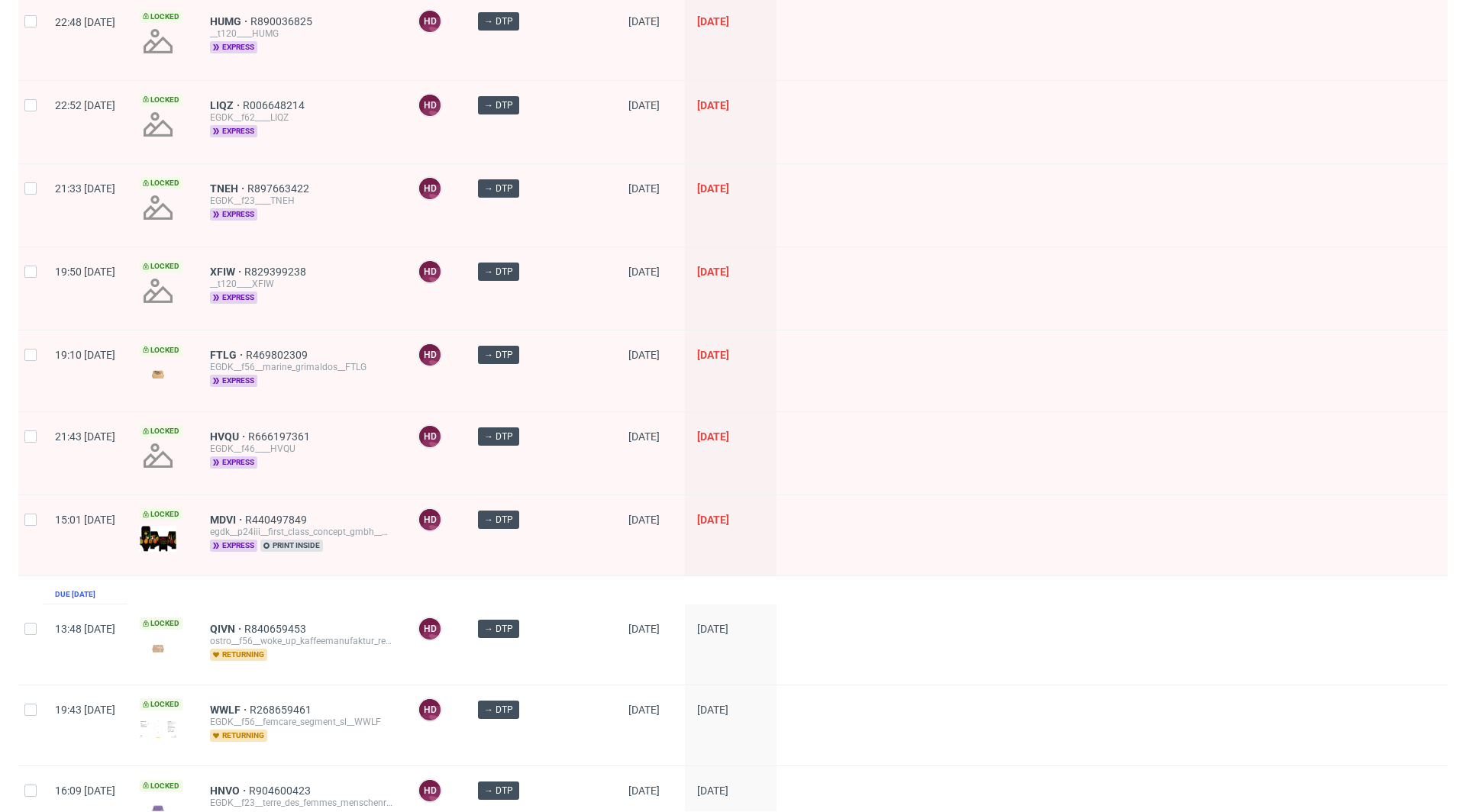
scroll to position [349, 0]
click at [245, 512] on span "MDVI" at bounding box center [227, 518] width 35 height 12
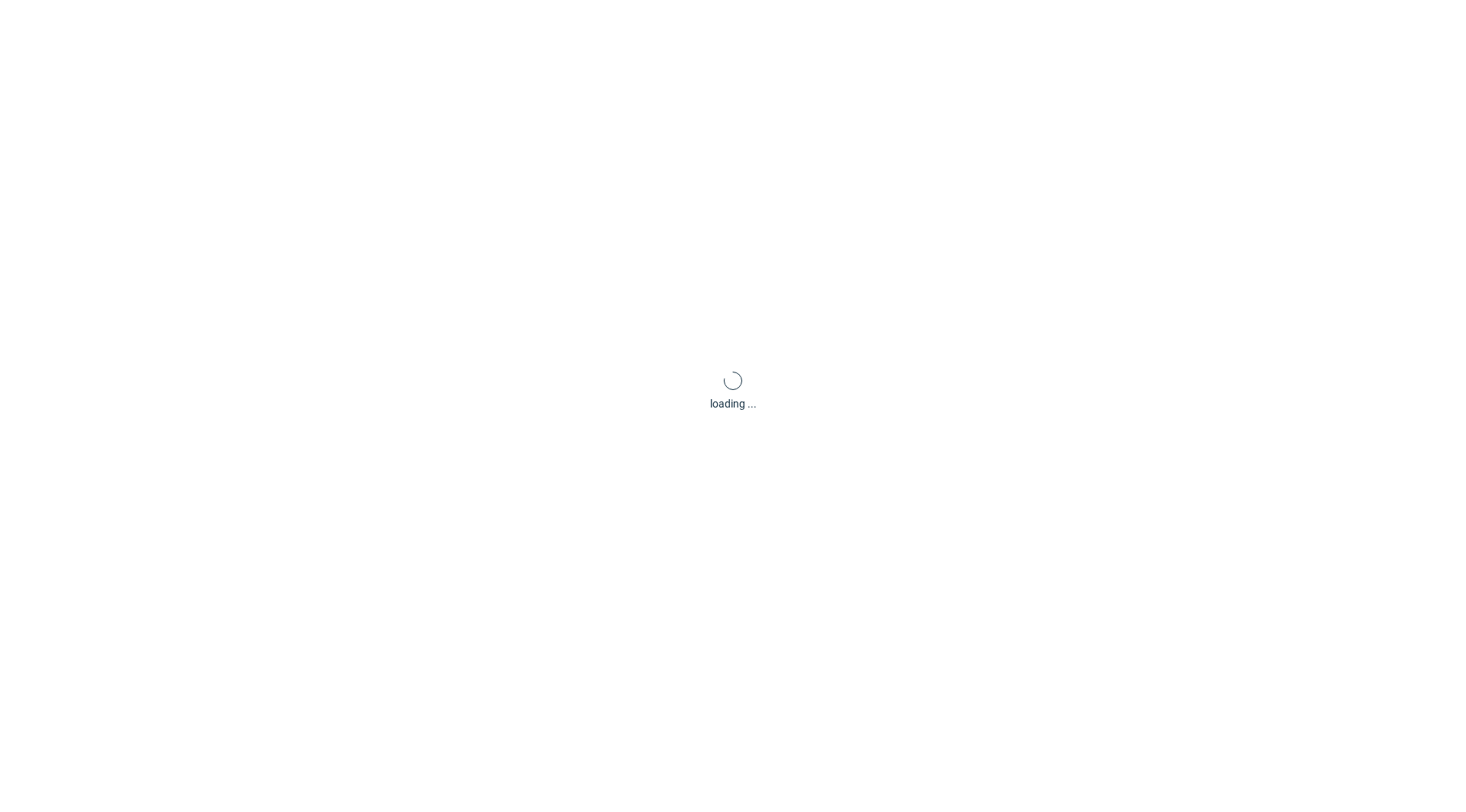
scroll to position [4, 0]
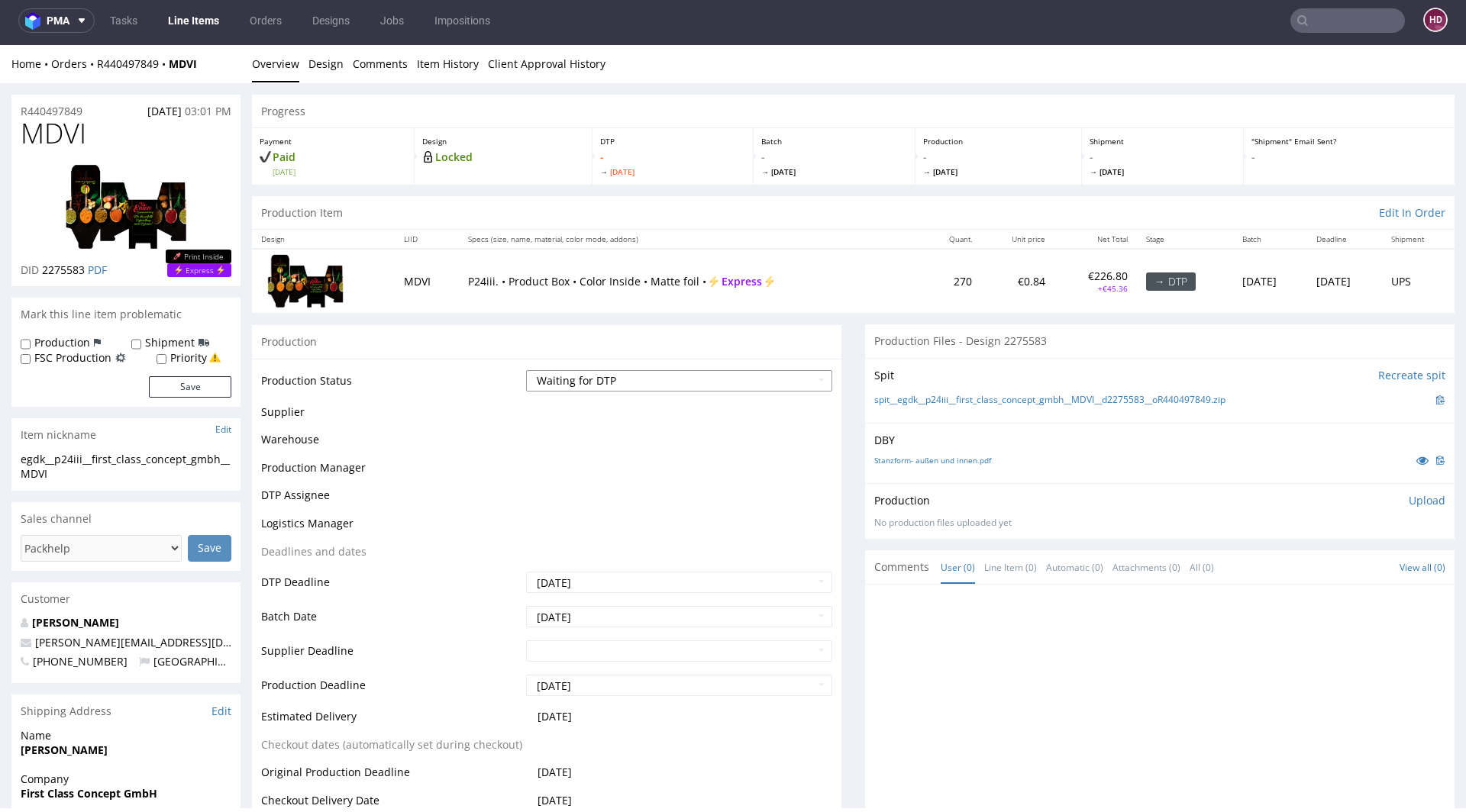
click at [608, 389] on select "Waiting for Artwork Waiting for Diecut Waiting for Mockup Waiting for DTP Waiti…" at bounding box center [680, 380] width 306 height 21
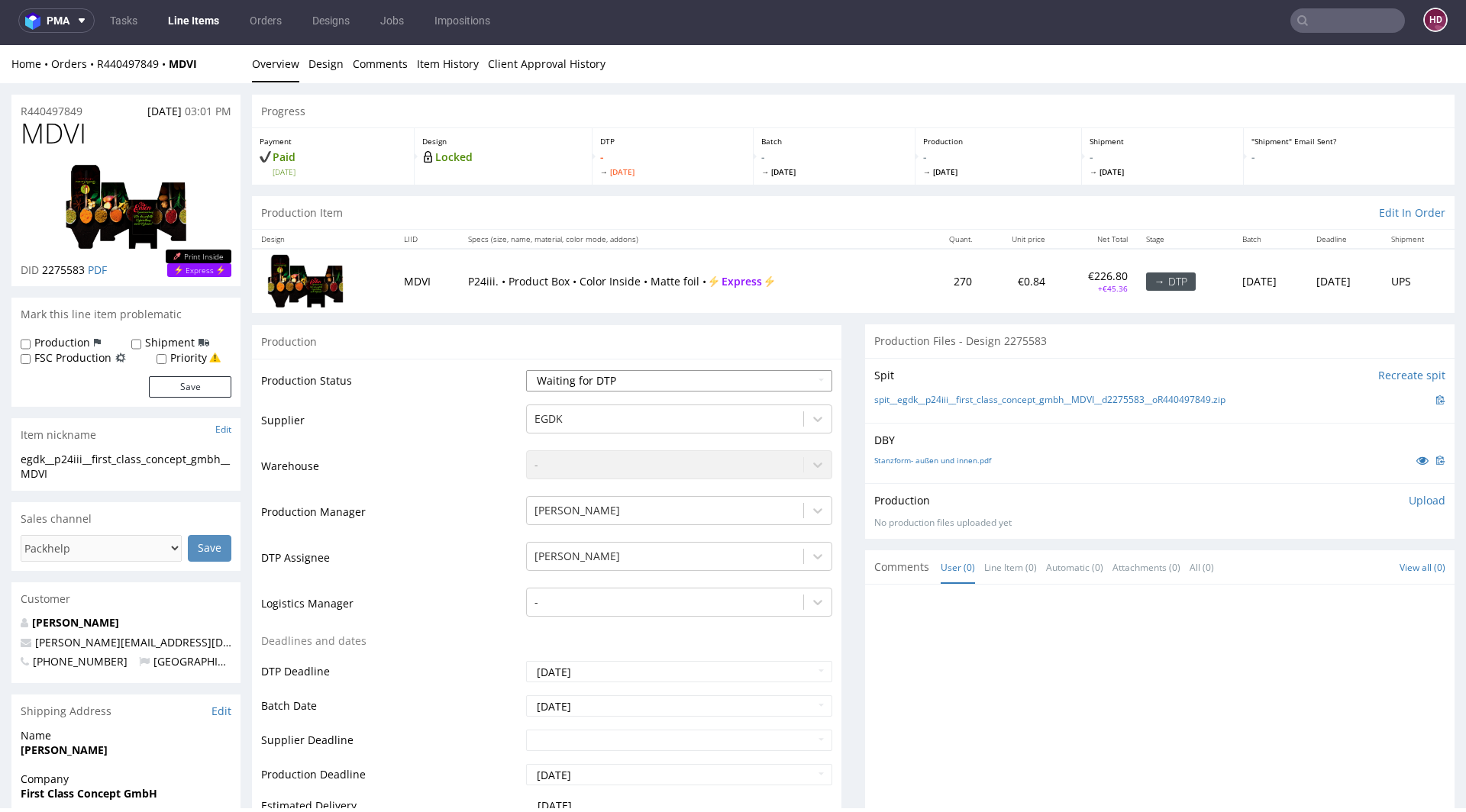
select select "dtp_in_process"
click at [526, 370] on select "Waiting for Artwork Waiting for Diecut Waiting for Mockup Waiting for DTP Waiti…" at bounding box center [680, 380] width 306 height 21
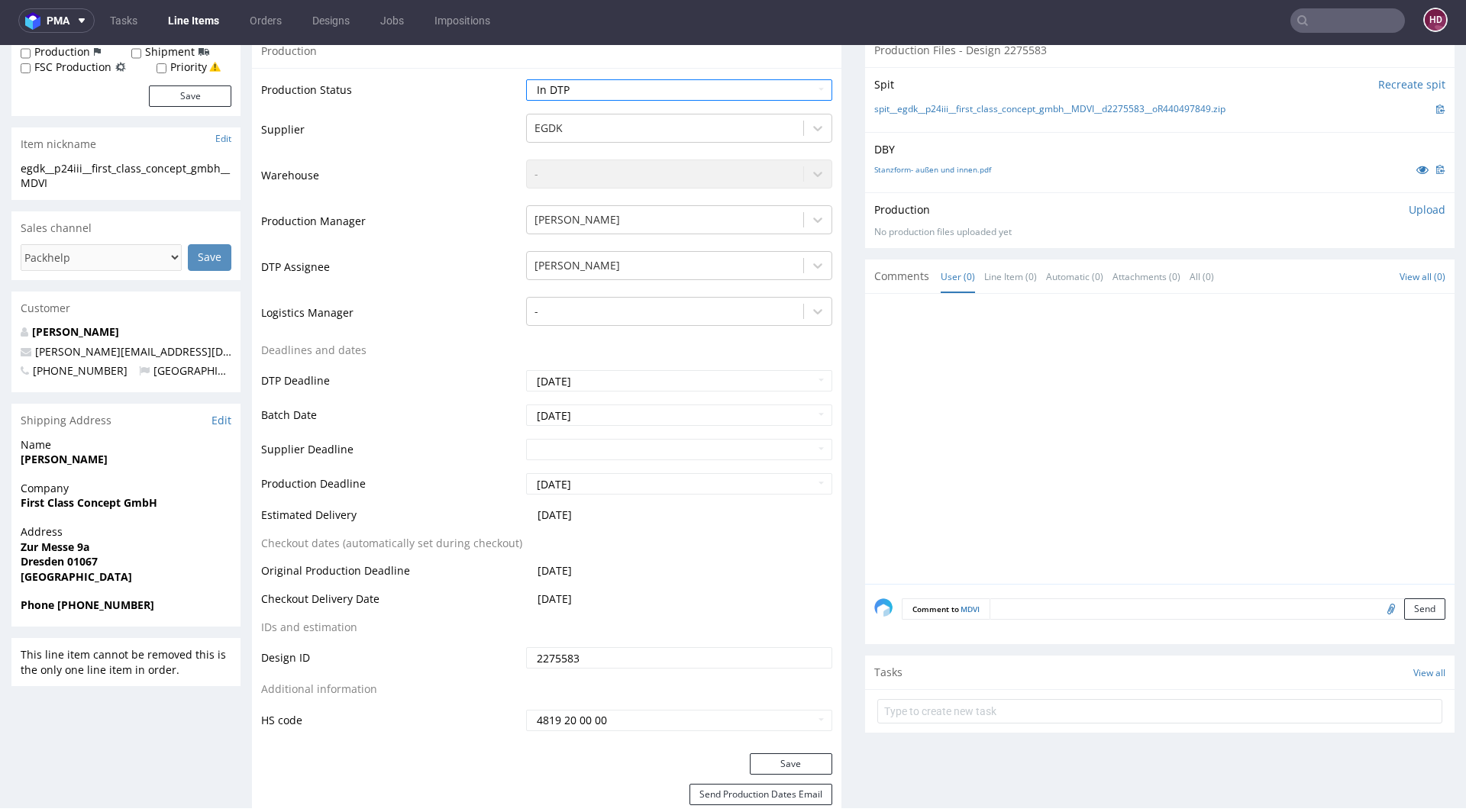
scroll to position [305, 0]
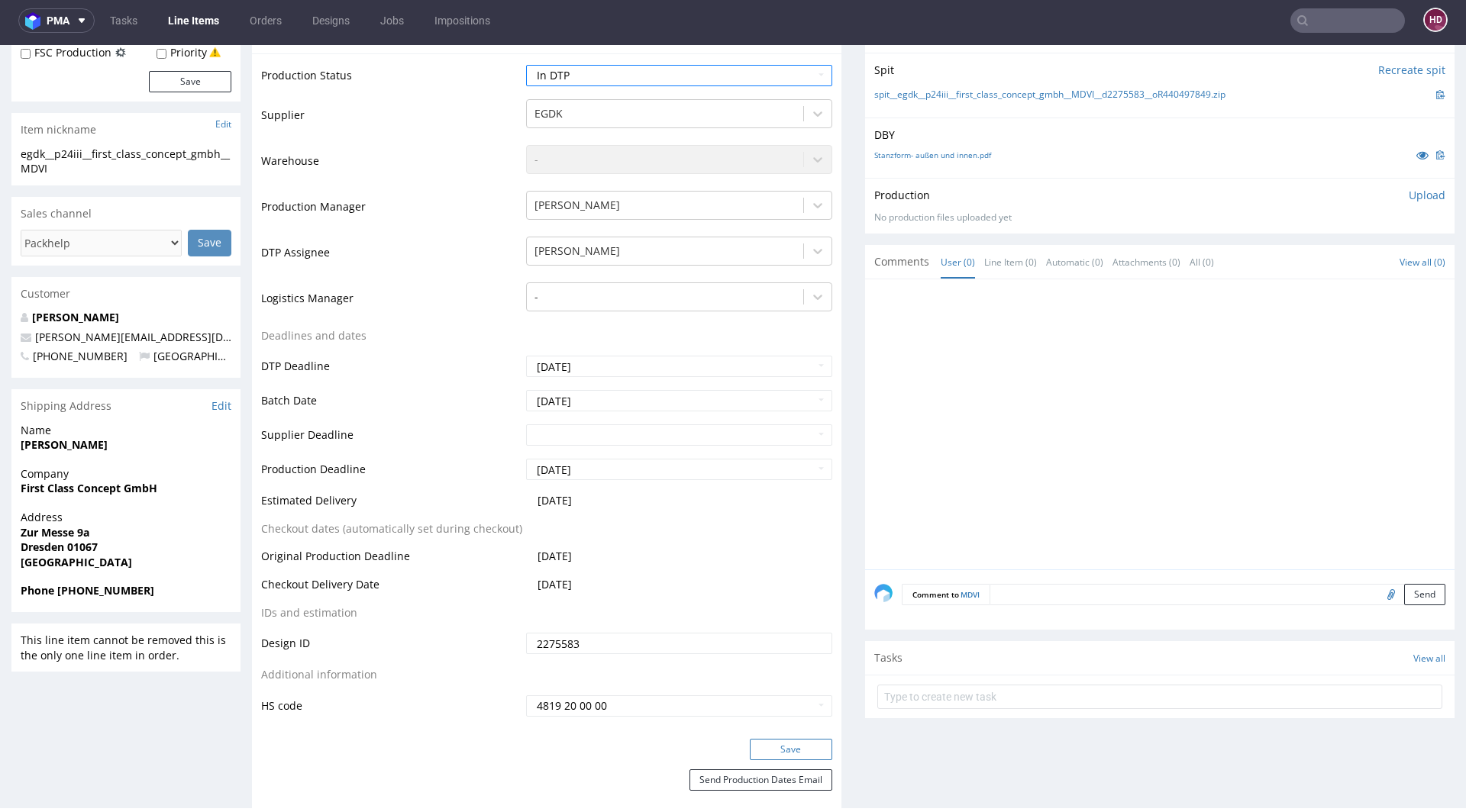
click at [769, 739] on button "Save" at bounding box center [791, 749] width 83 height 21
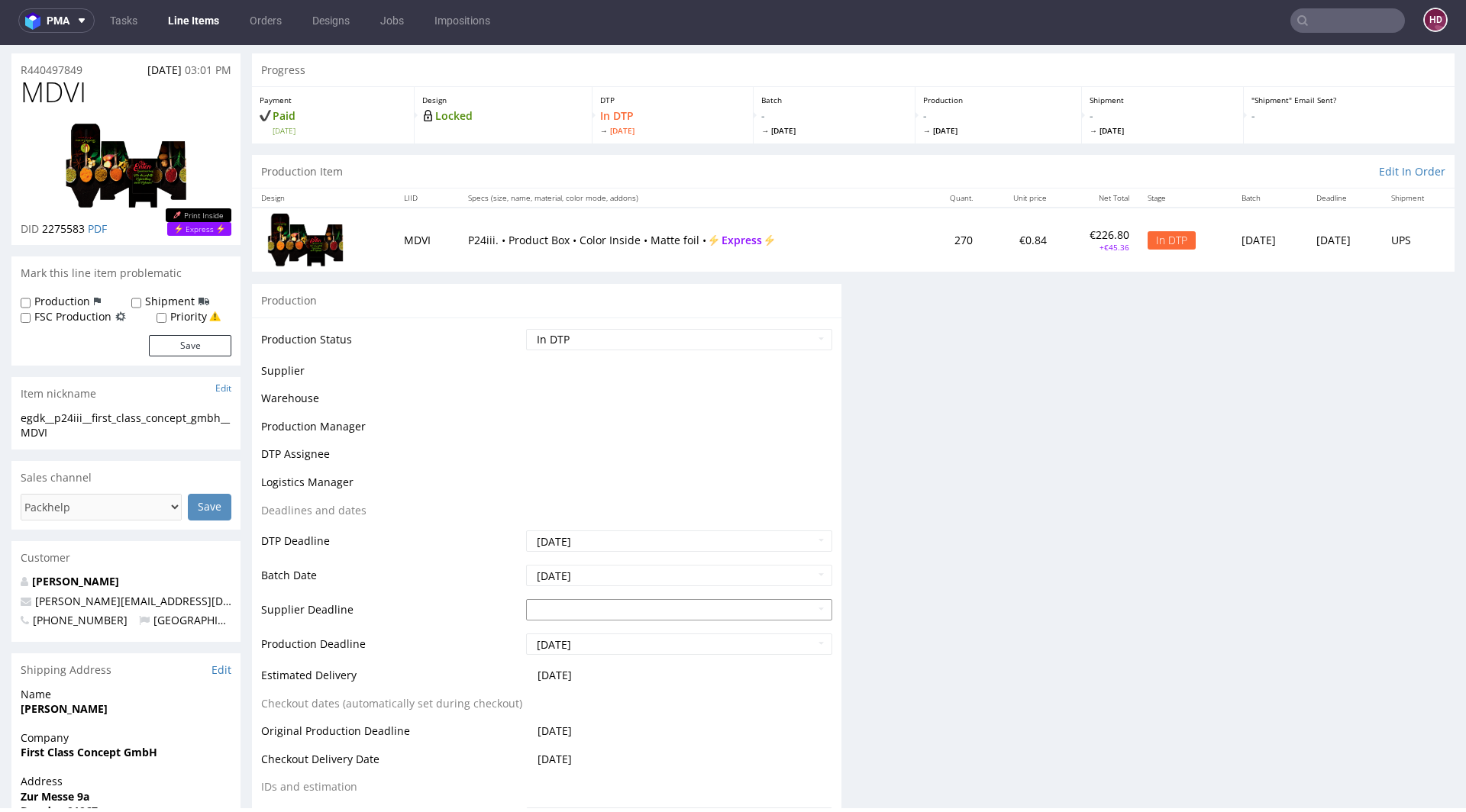
scroll to position [0, 0]
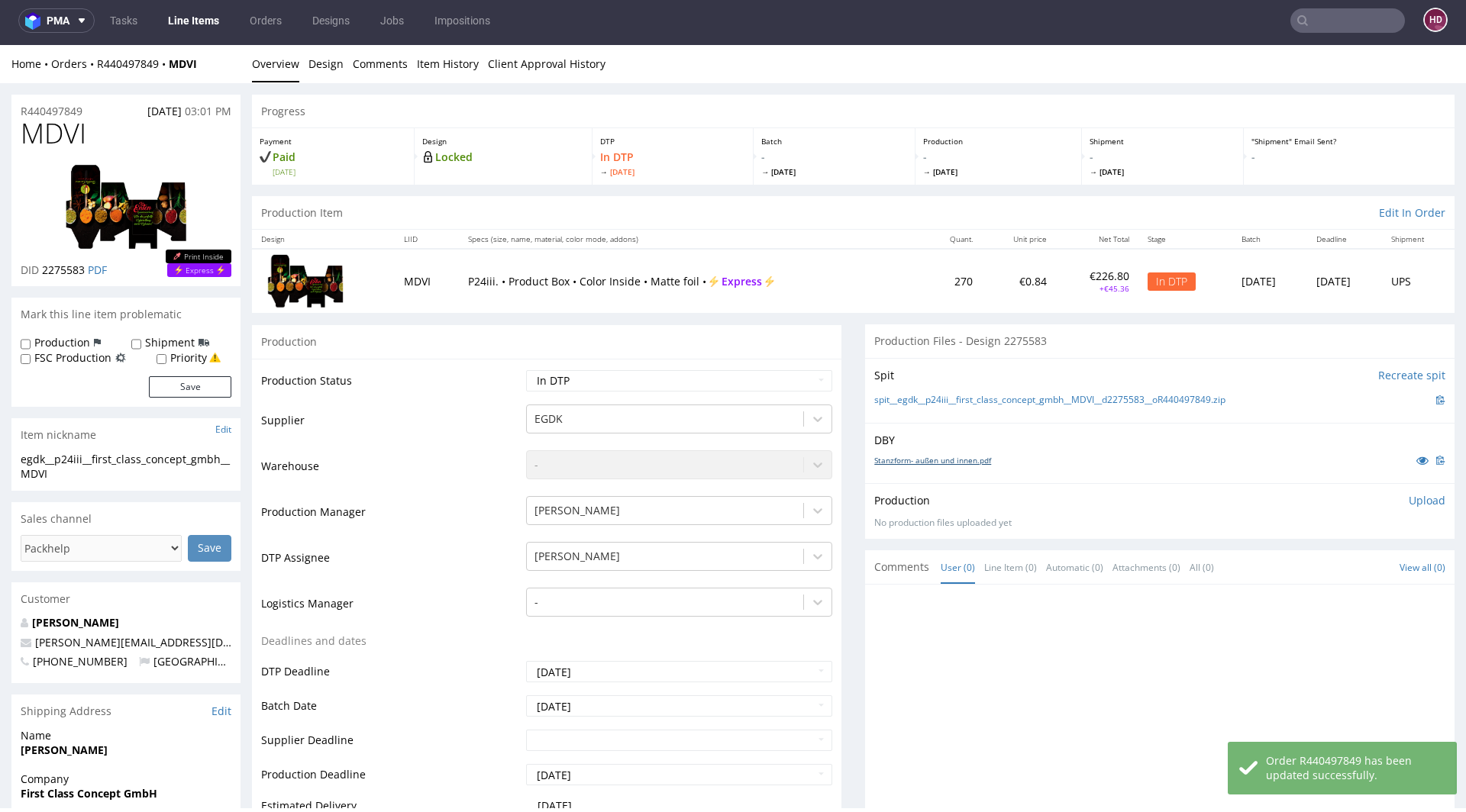
click at [948, 458] on link "Stanzform- außen und innen.pdf" at bounding box center [933, 460] width 117 height 11
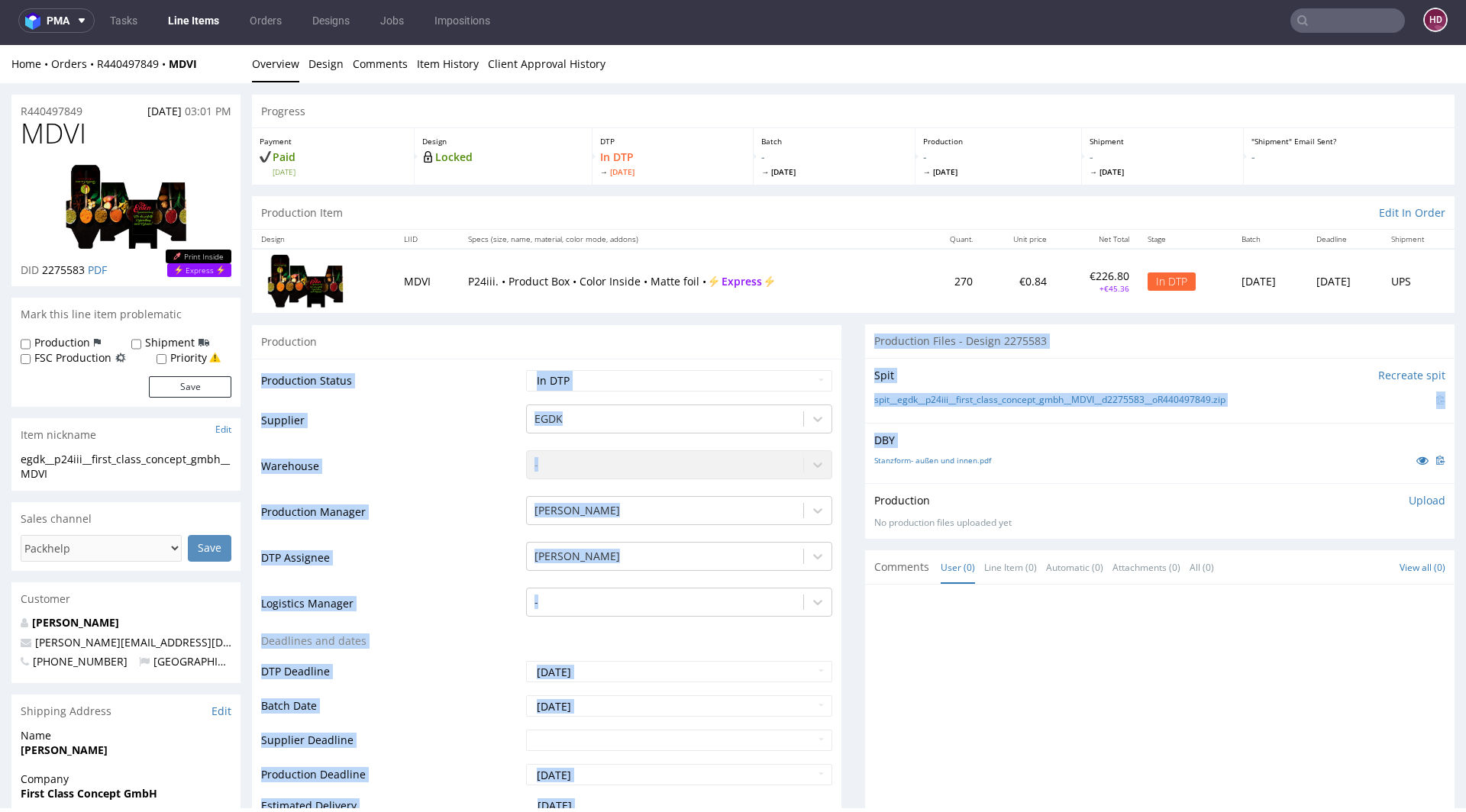
drag, startPoint x: 845, startPoint y: 454, endPoint x: 859, endPoint y: 442, distance: 18.4
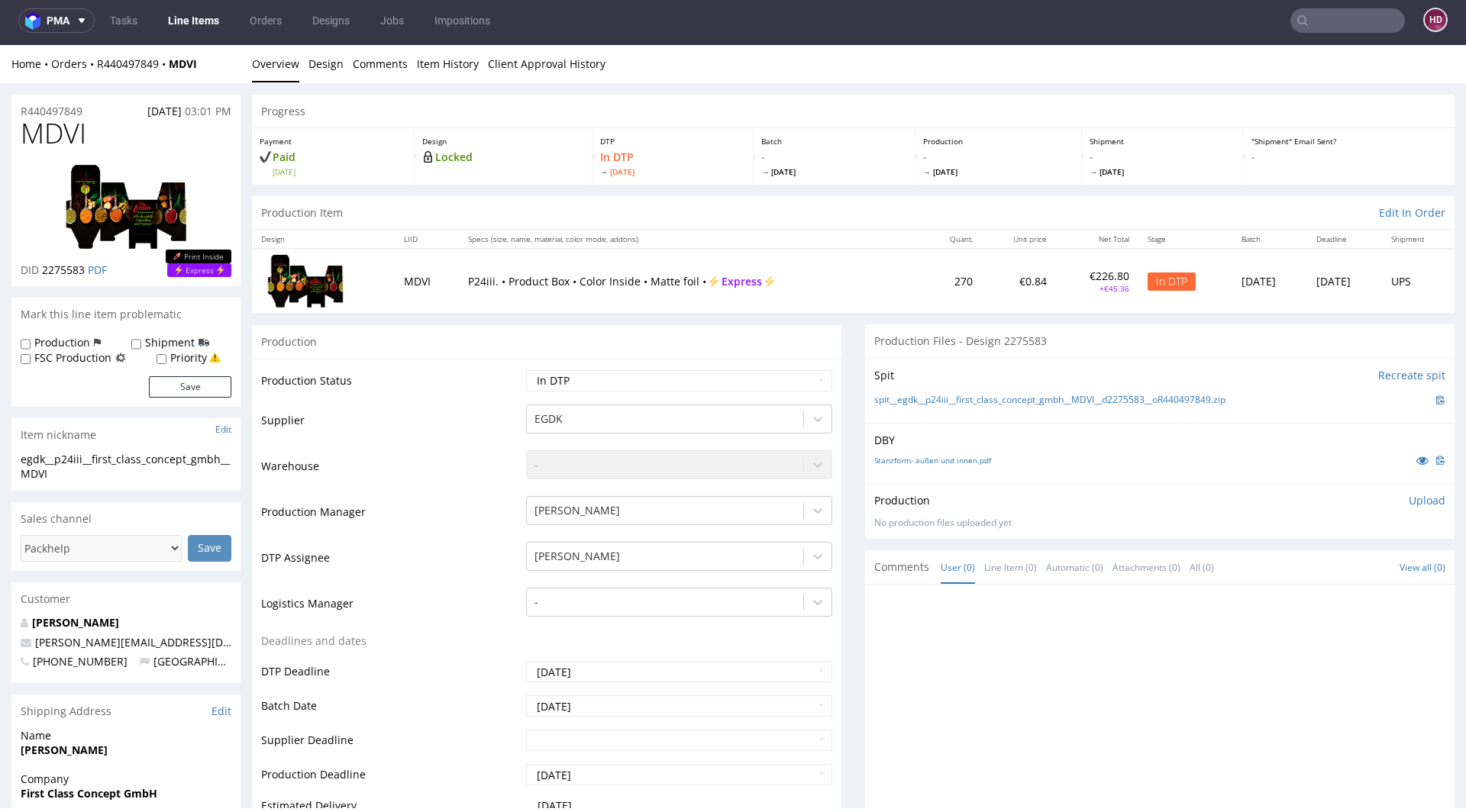
click at [1035, 690] on div at bounding box center [1164, 734] width 580 height 281
